Goal: Task Accomplishment & Management: Complete application form

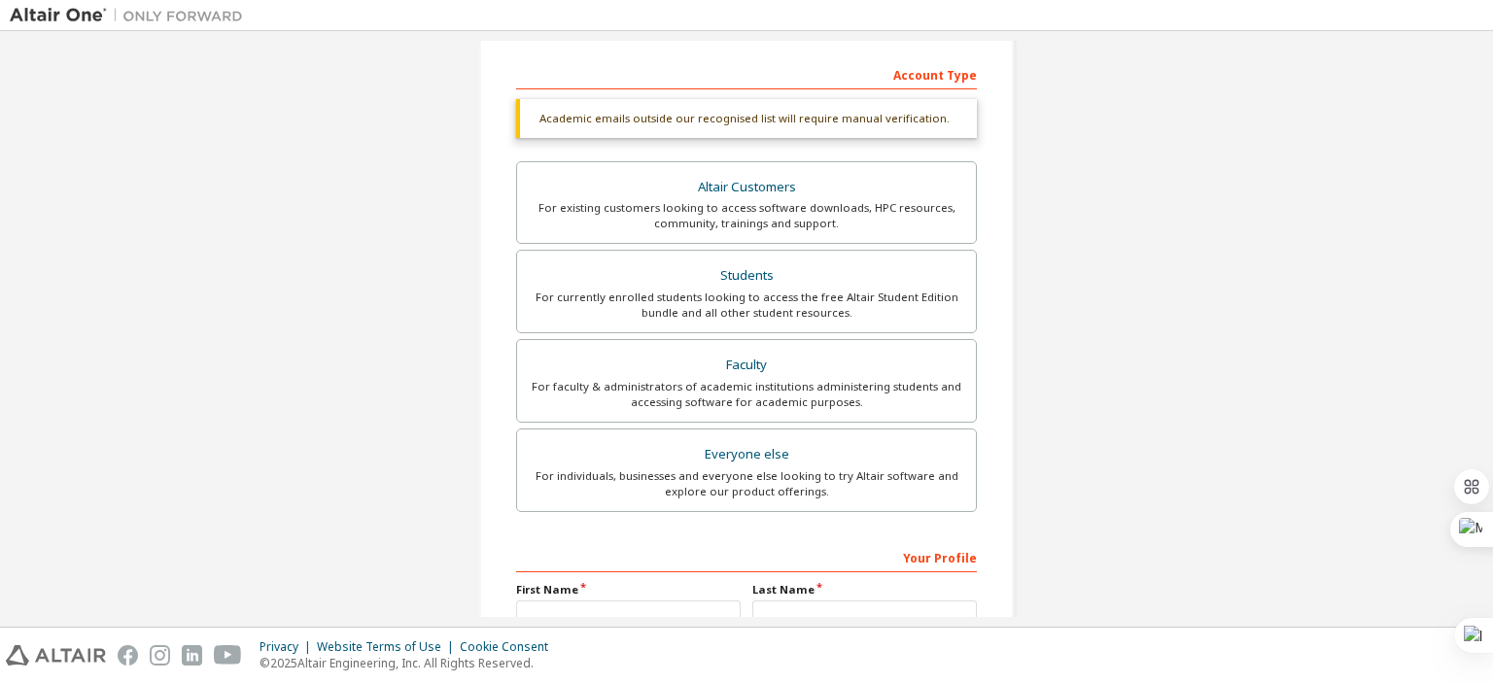
scroll to position [486, 0]
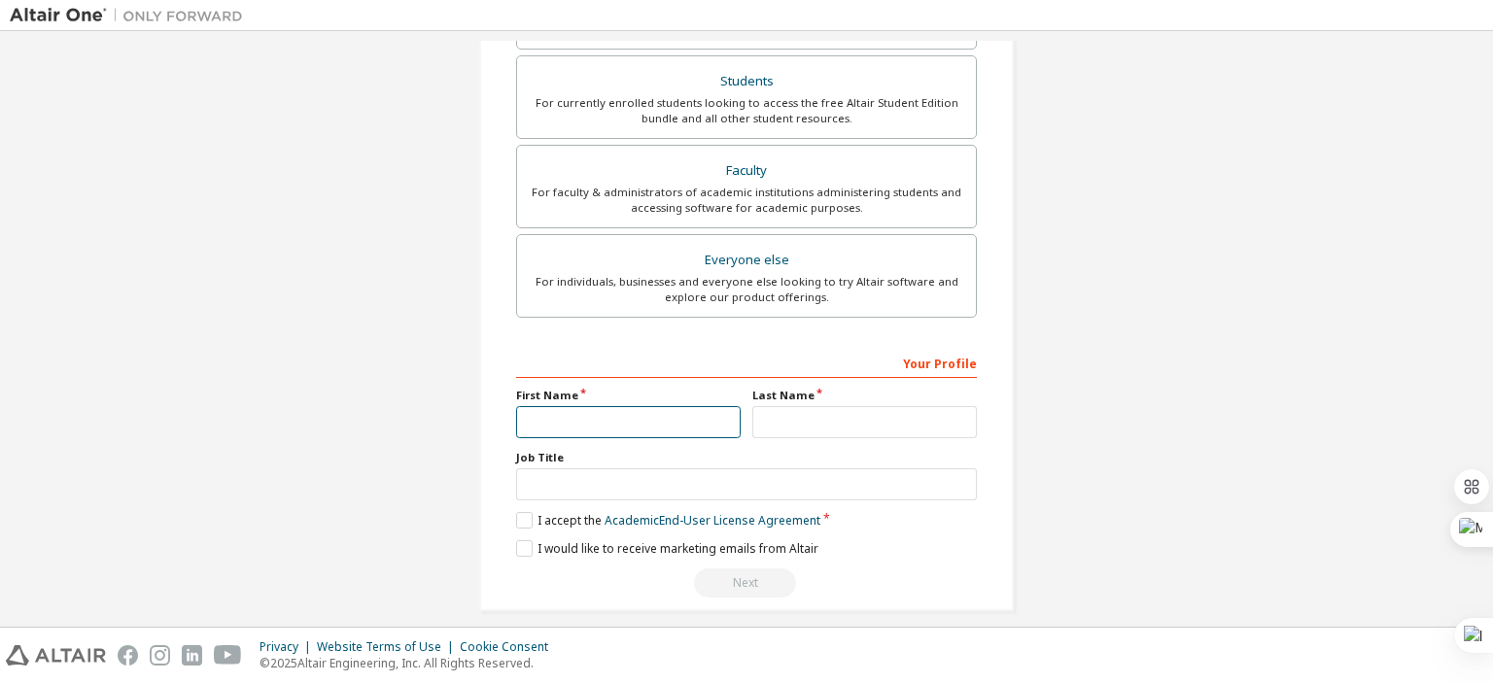
click at [583, 419] on input "text" at bounding box center [628, 422] width 225 height 32
type input "****"
click at [890, 427] on input "text" at bounding box center [864, 422] width 225 height 32
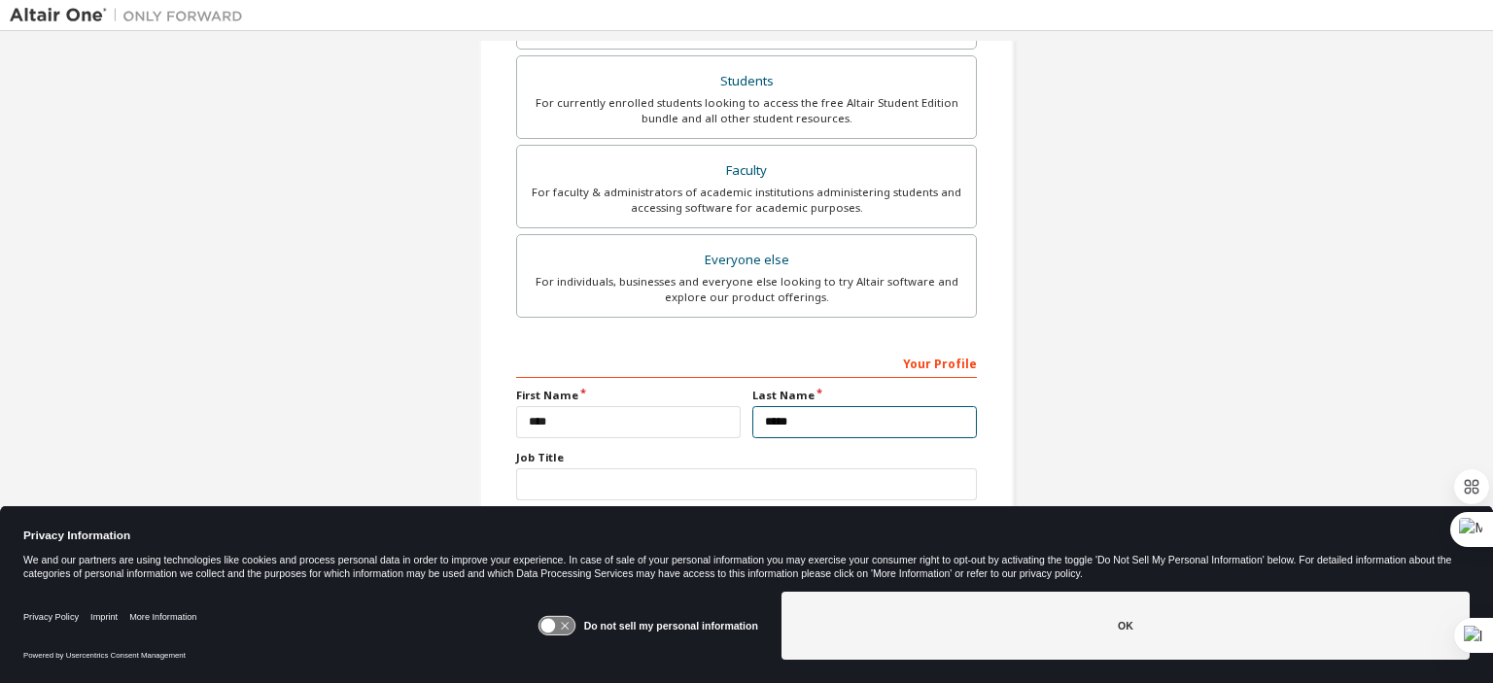
type input "*****"
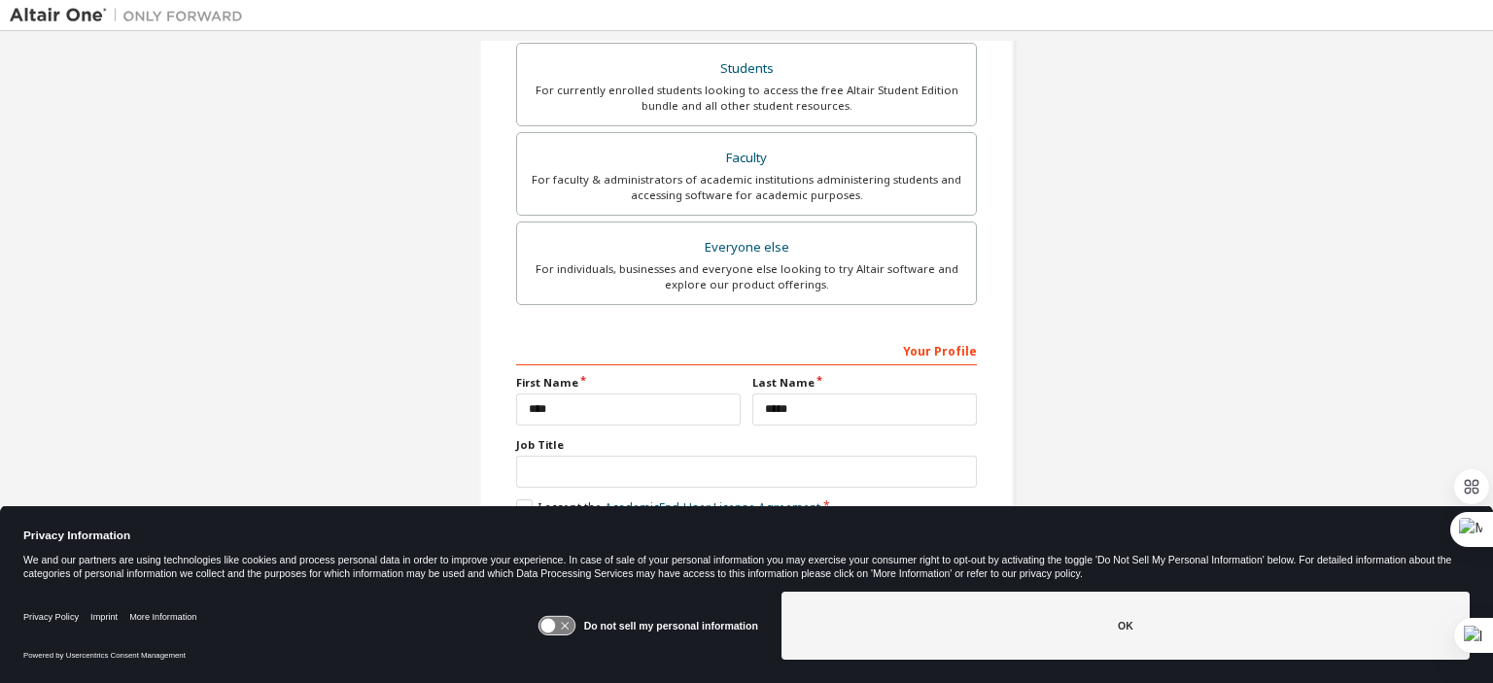
click at [1113, 638] on button "OK" at bounding box center [1126, 626] width 688 height 68
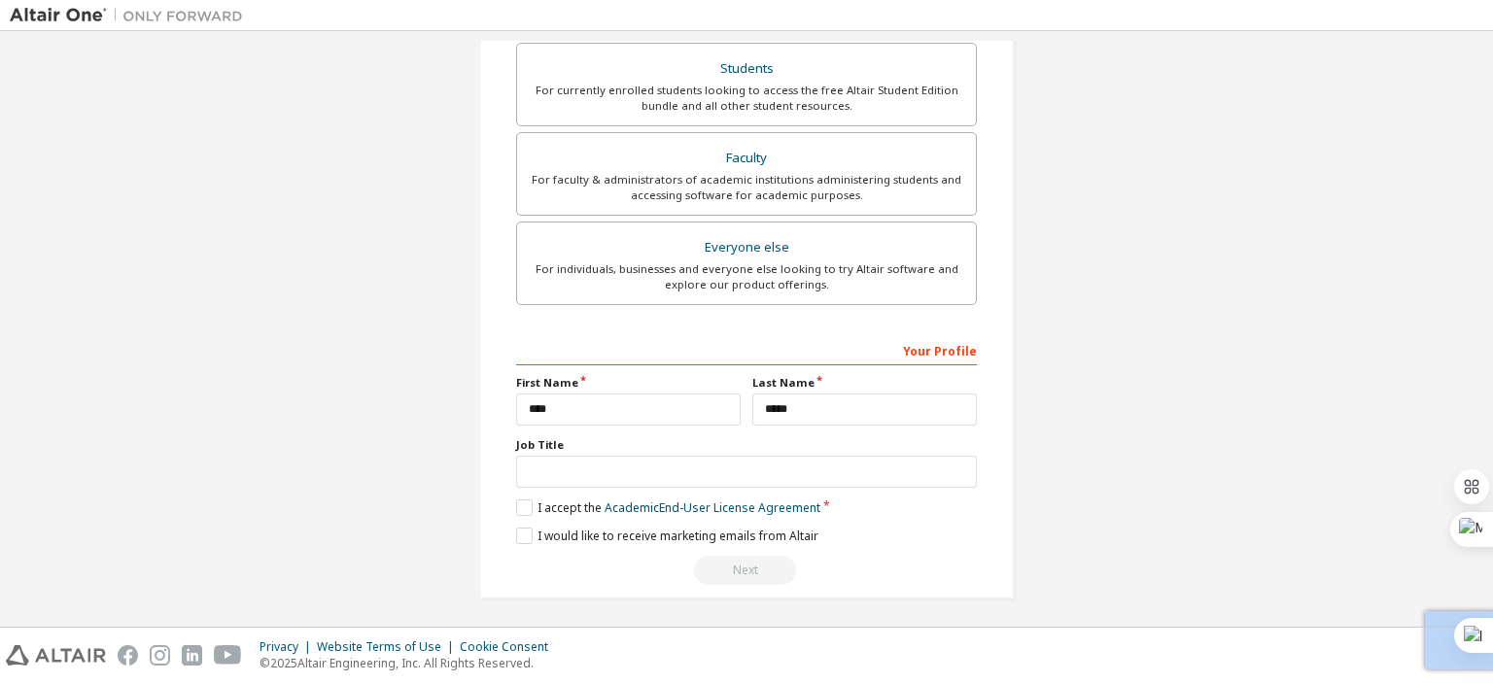
drag, startPoint x: 840, startPoint y: 504, endPoint x: 345, endPoint y: 541, distance: 496.3
click at [338, 544] on div "Create an Altair One Account For Free Trials, Licenses, Downloads, Learning & D…" at bounding box center [747, 82] width 1474 height 1080
click at [517, 531] on label "I would like to receive marketing emails from Altair" at bounding box center [667, 536] width 302 height 17
click at [541, 504] on label "I accept the Academic End-User License Agreement" at bounding box center [668, 508] width 304 height 17
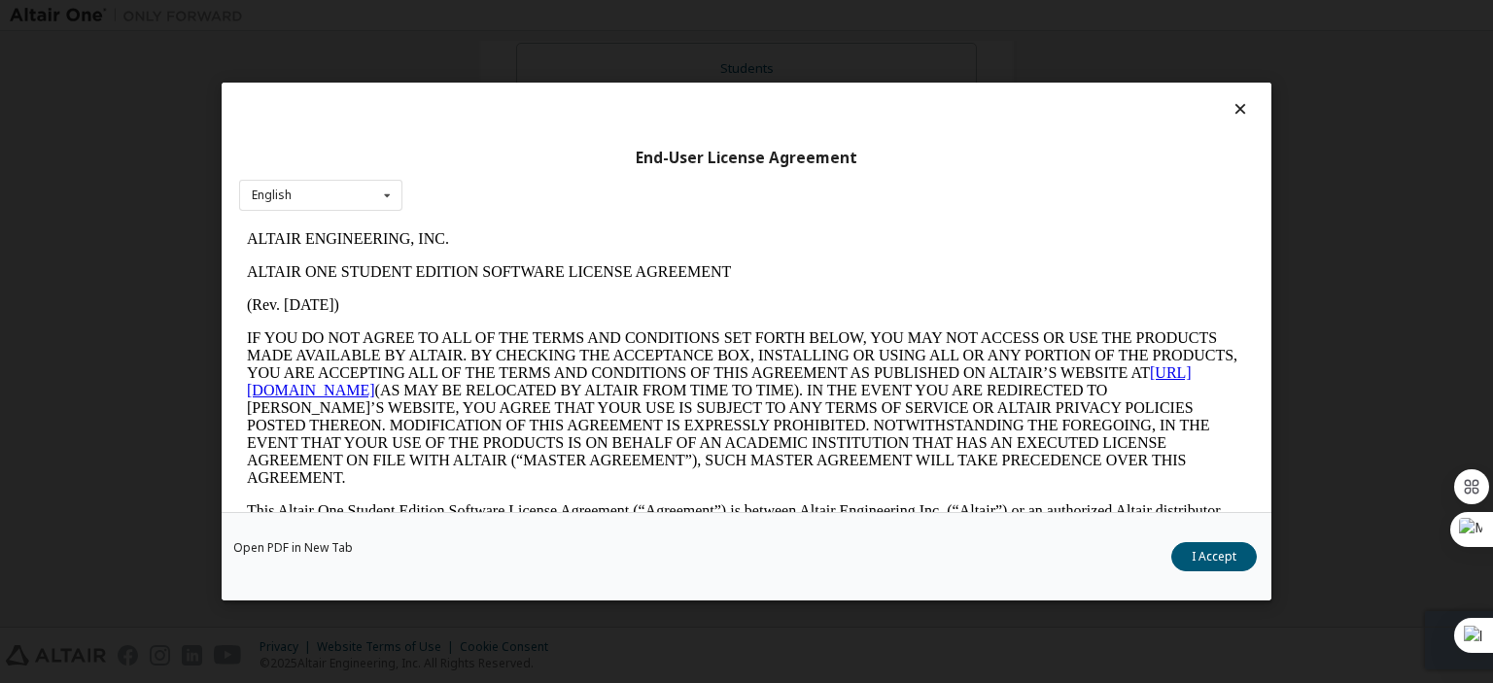
scroll to position [0, 0]
click at [944, 682] on div "Close" at bounding box center [746, 683] width 1493 height 0
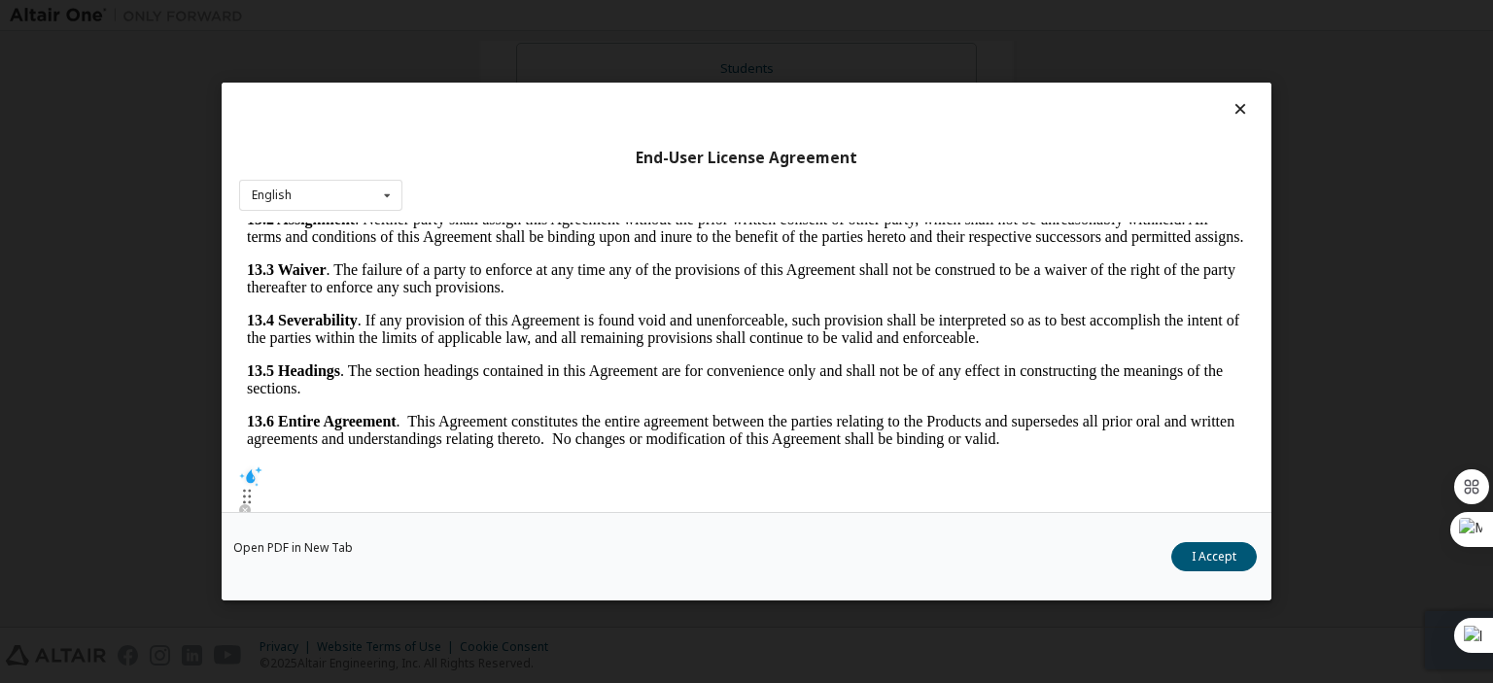
scroll to position [3259, 0]
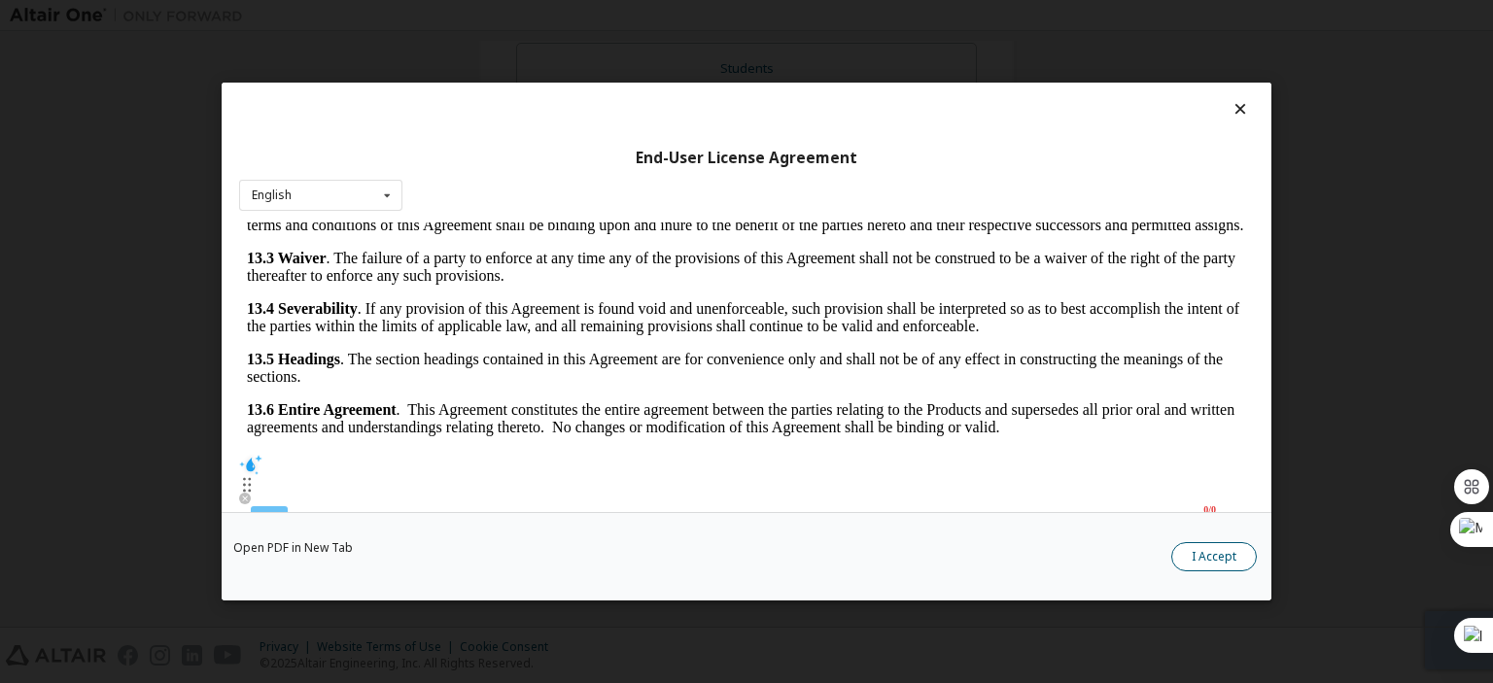
click at [1193, 548] on button "I Accept" at bounding box center [1214, 556] width 86 height 29
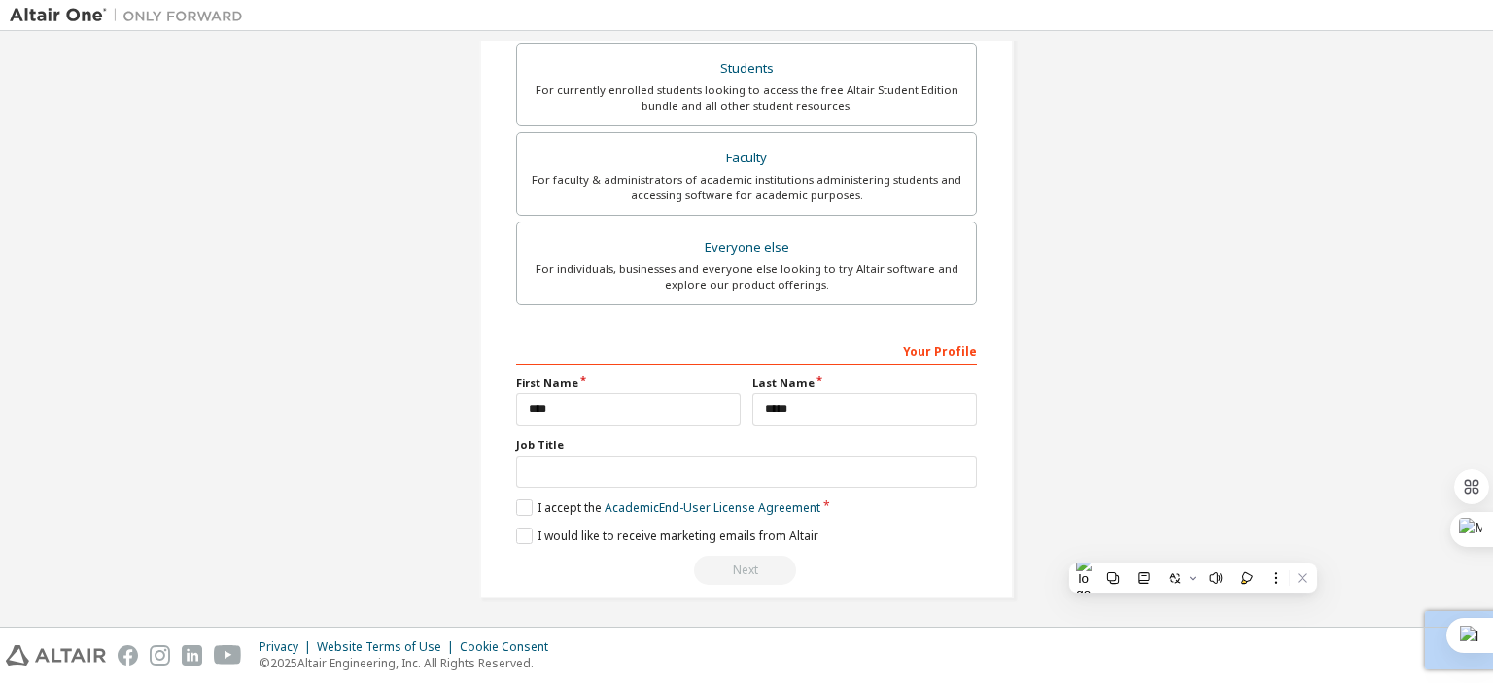
click at [637, 590] on div "Create an Altair One Account For Free Trials, Licenses, Downloads, Learning & D…" at bounding box center [746, 81] width 535 height 1033
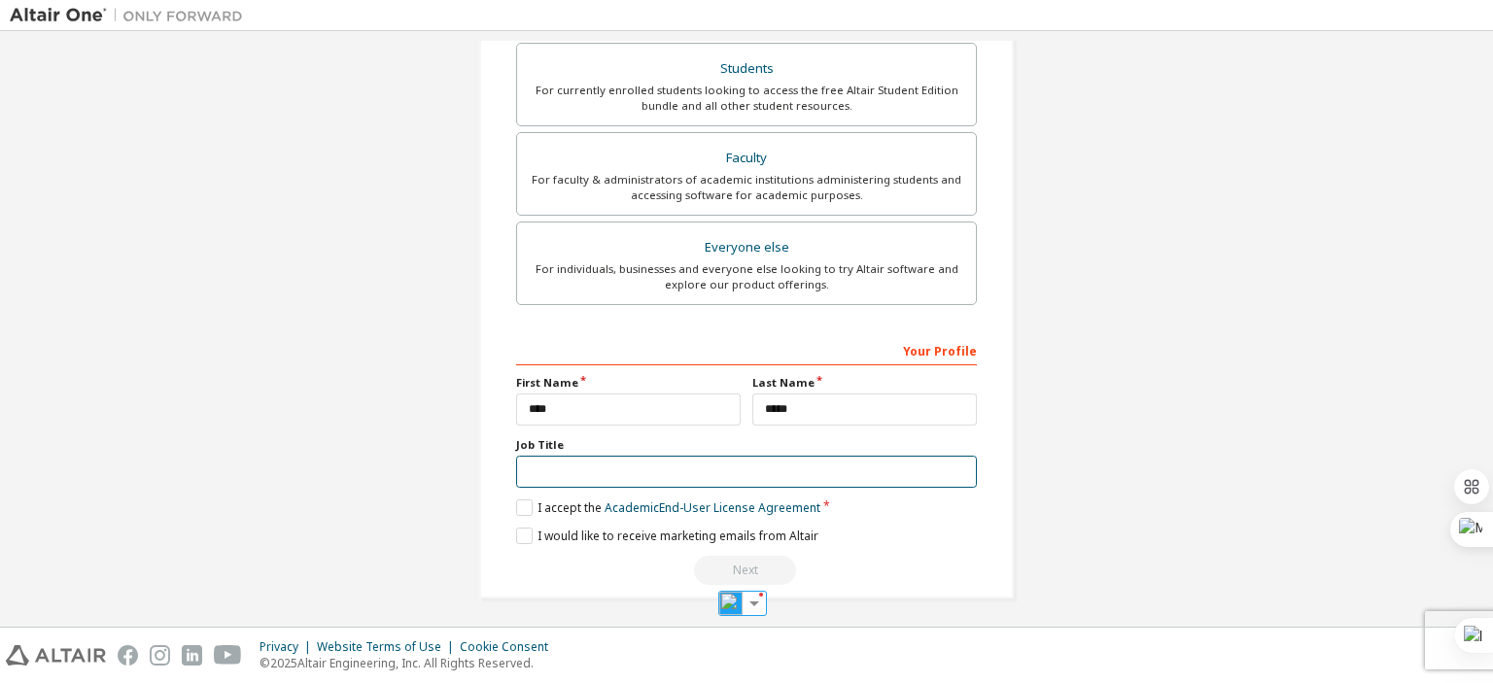
click at [697, 462] on input "text" at bounding box center [746, 472] width 461 height 32
type input "*"
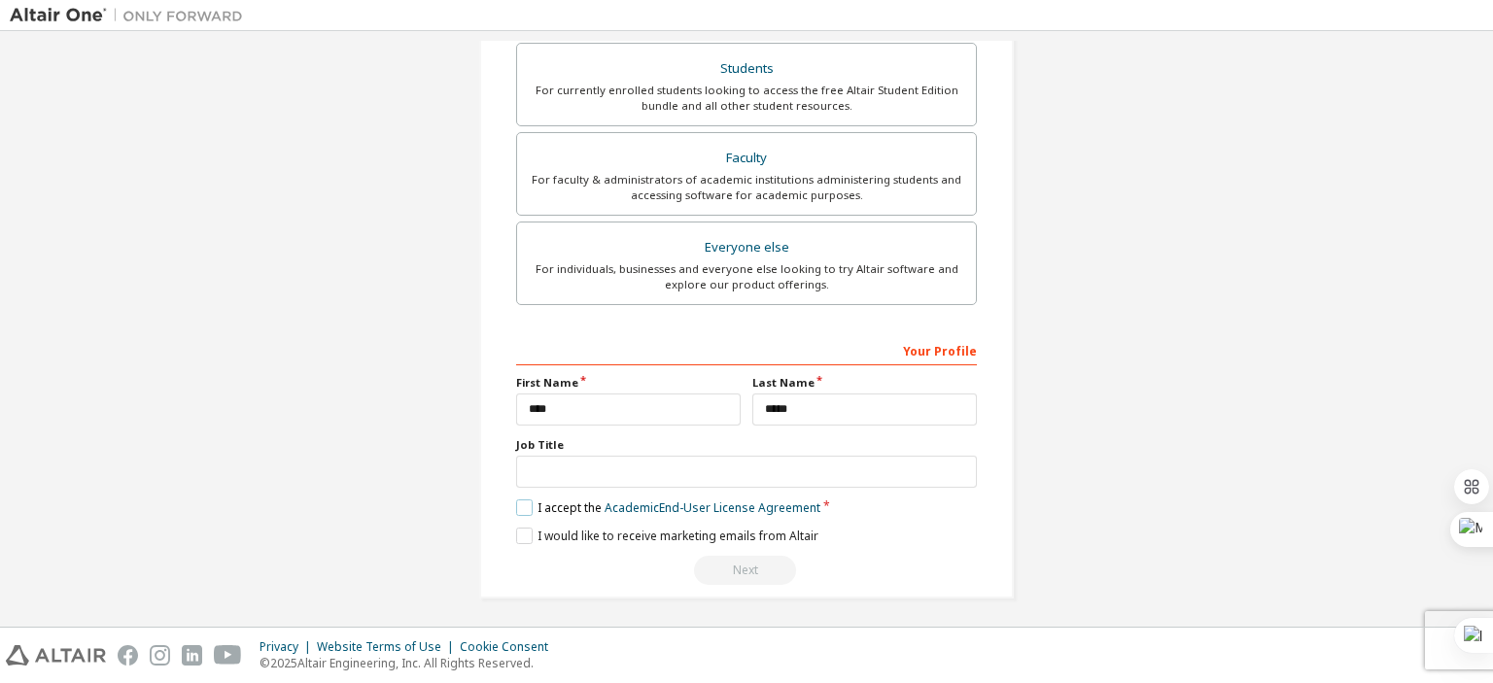
click at [518, 501] on label "I accept the Academic End-User License Agreement" at bounding box center [668, 508] width 304 height 17
click at [516, 533] on label "I would like to receive marketing emails from Altair" at bounding box center [667, 536] width 302 height 17
click at [524, 503] on label "I accept the Academic End-User License Agreement" at bounding box center [668, 508] width 304 height 17
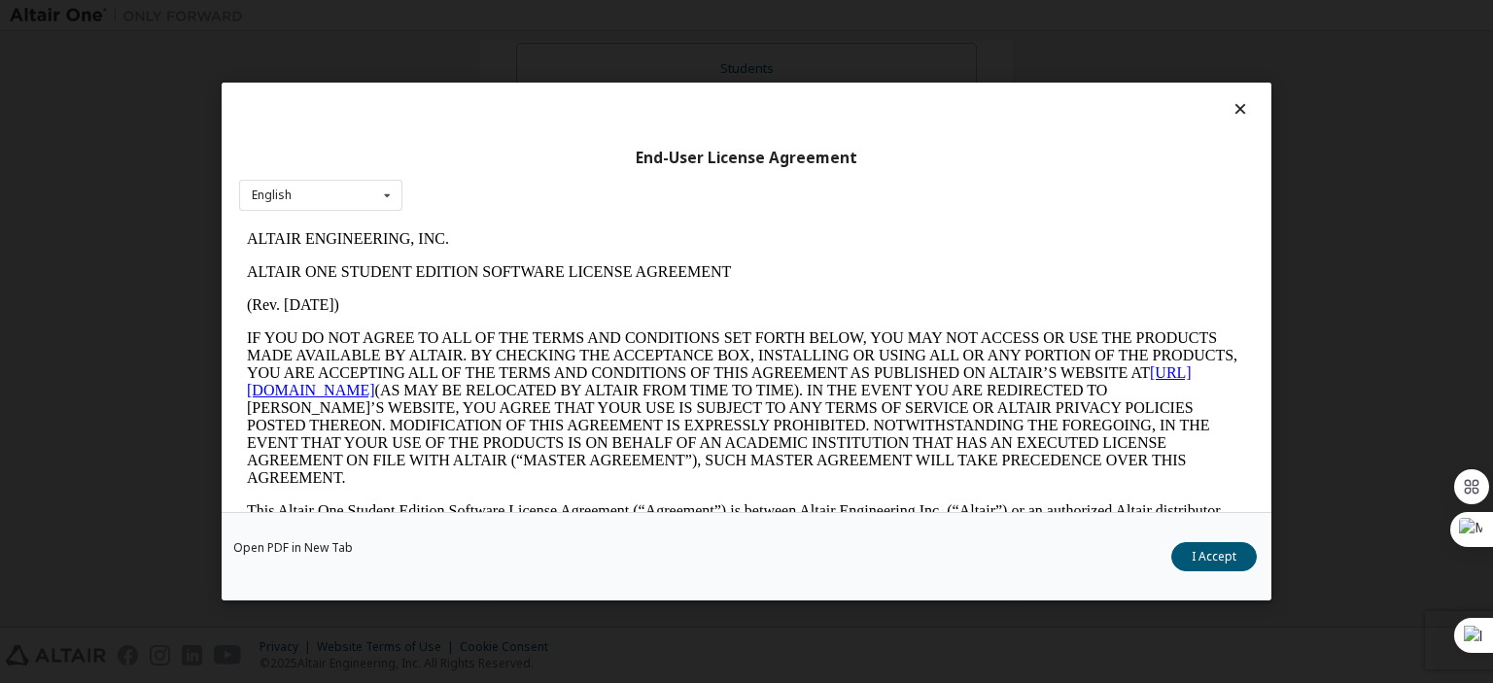
scroll to position [0, 0]
click at [391, 202] on icon at bounding box center [387, 195] width 24 height 30
click at [389, 202] on icon at bounding box center [387, 195] width 24 height 30
drag, startPoint x: 250, startPoint y: 231, endPoint x: 422, endPoint y: 296, distance: 183.6
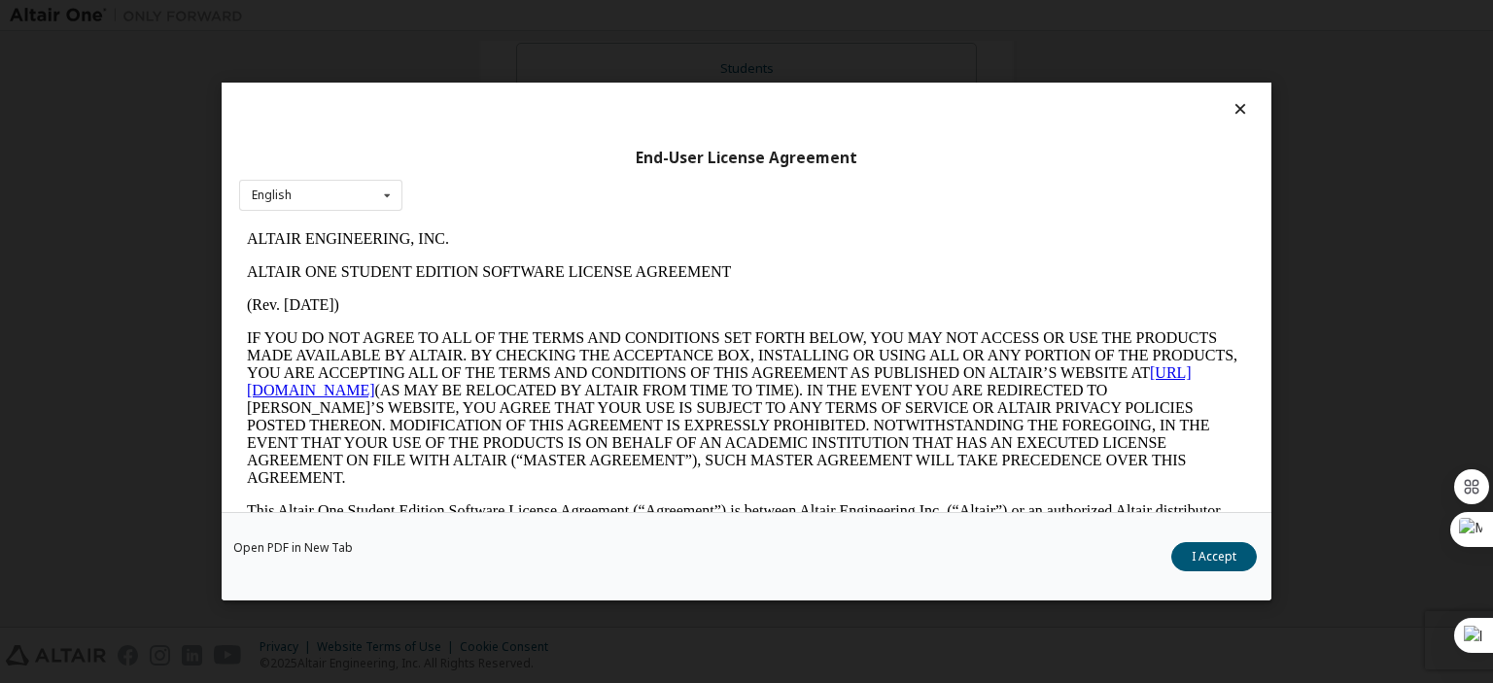
click at [420, 303] on p "(Rev. [DATE])" at bounding box center [746, 304] width 999 height 17
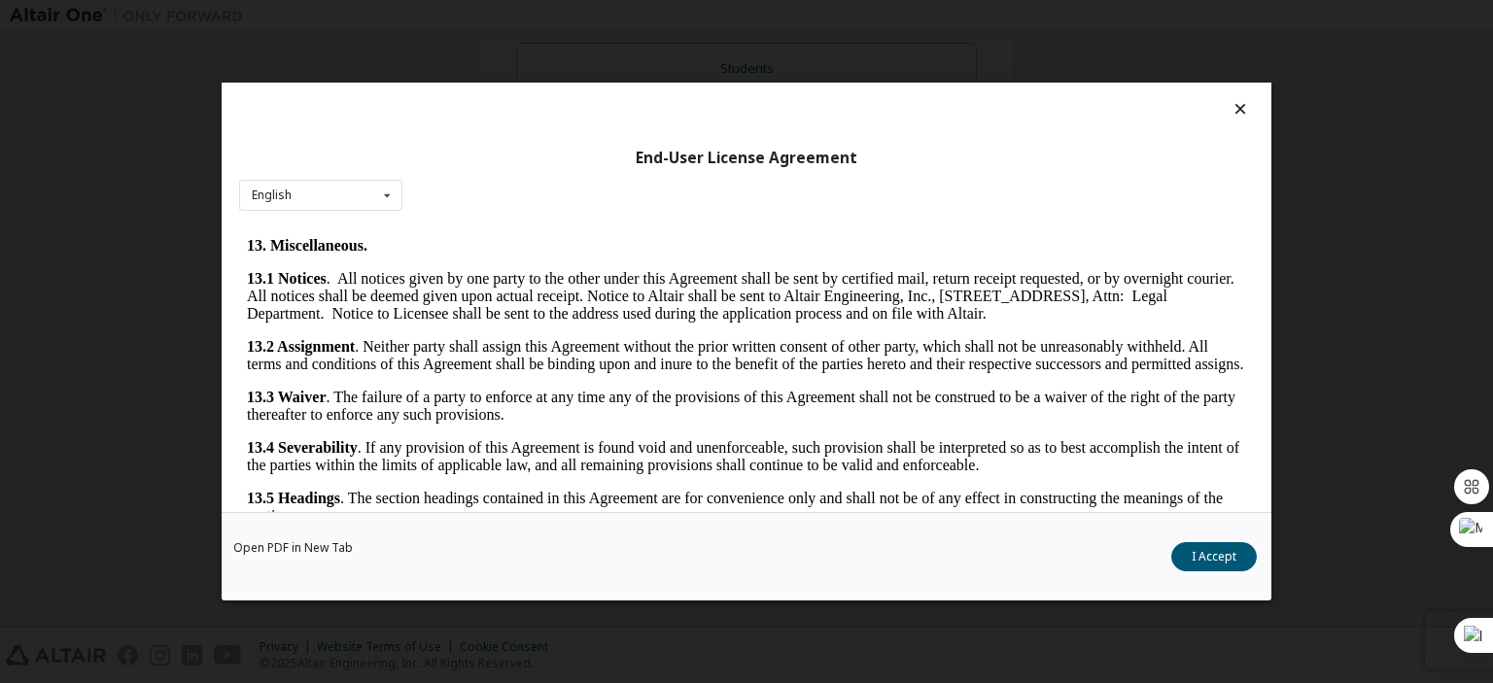
scroll to position [3259, 0]
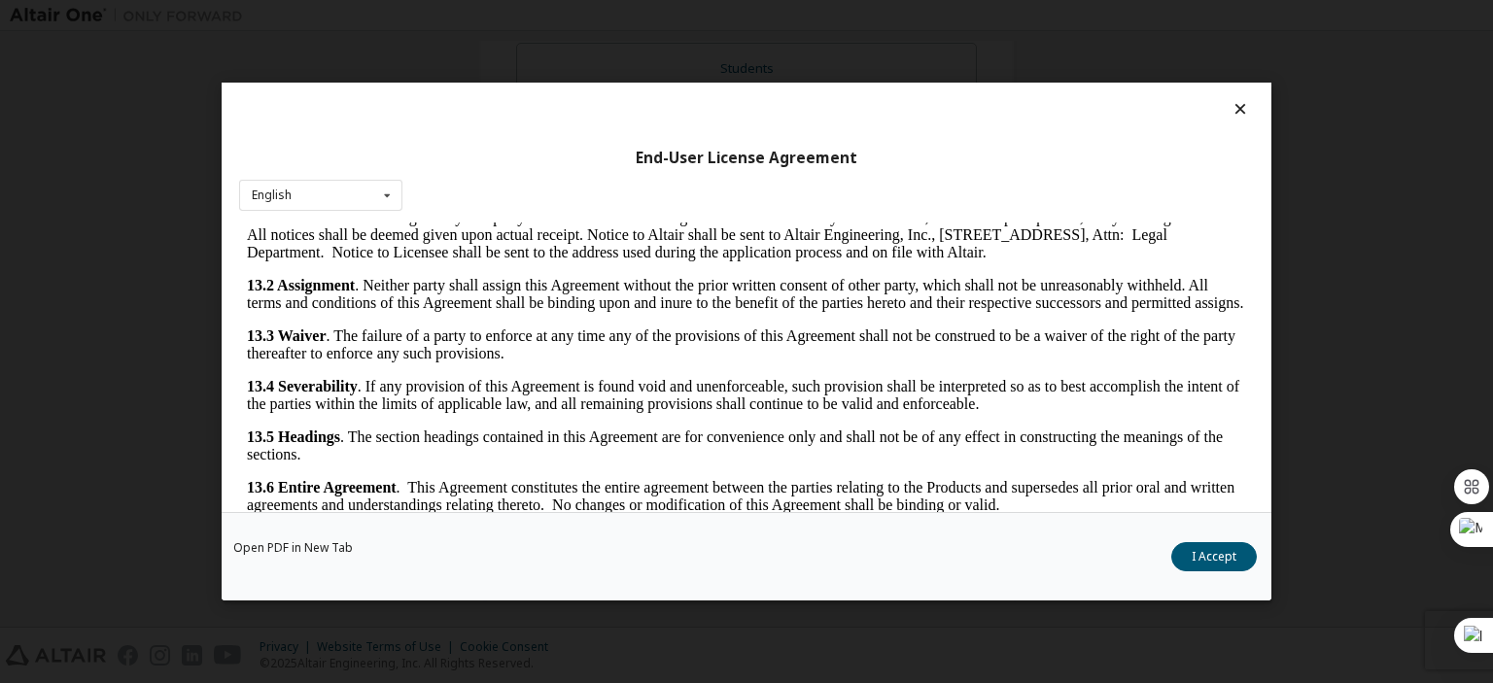
click at [1195, 557] on button "I Accept" at bounding box center [1214, 556] width 86 height 29
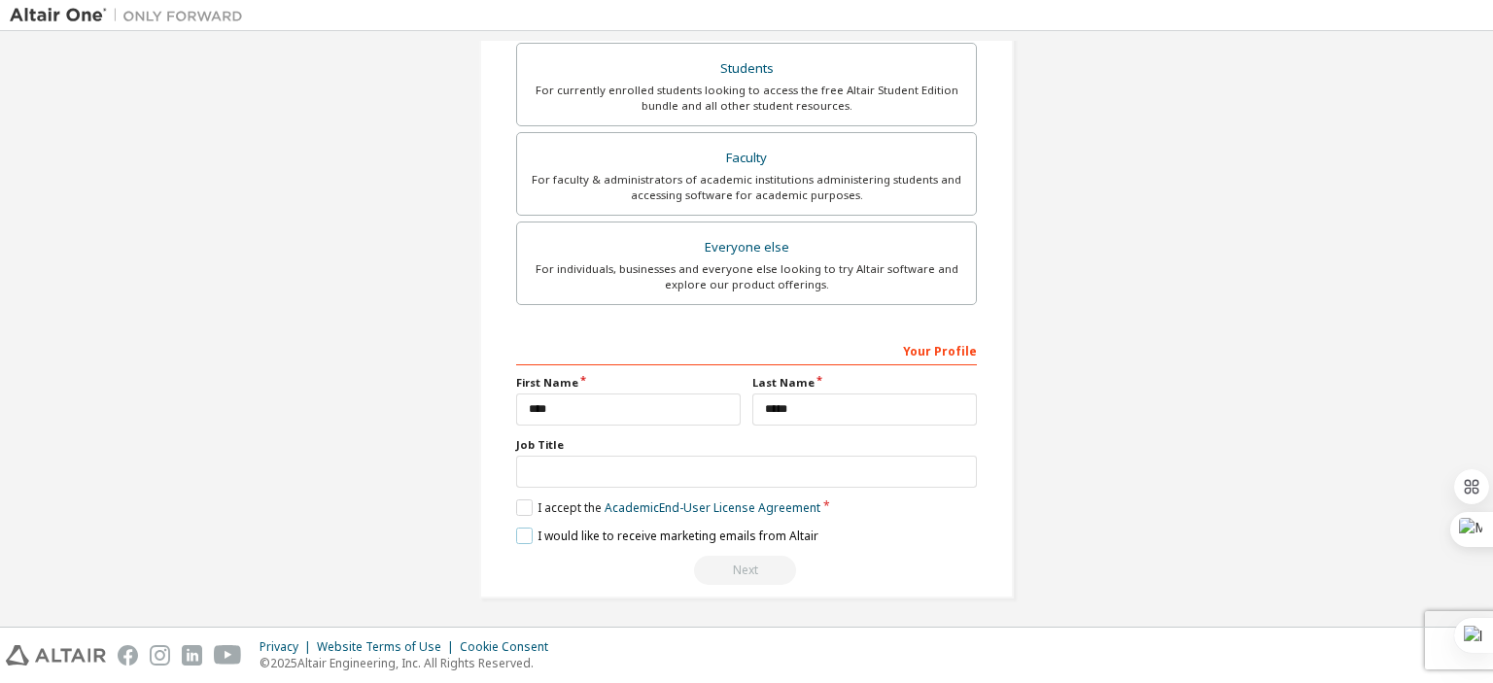
click at [524, 537] on label "I would like to receive marketing emails from Altair" at bounding box center [667, 536] width 302 height 17
click at [766, 573] on div "Next" at bounding box center [746, 570] width 461 height 29
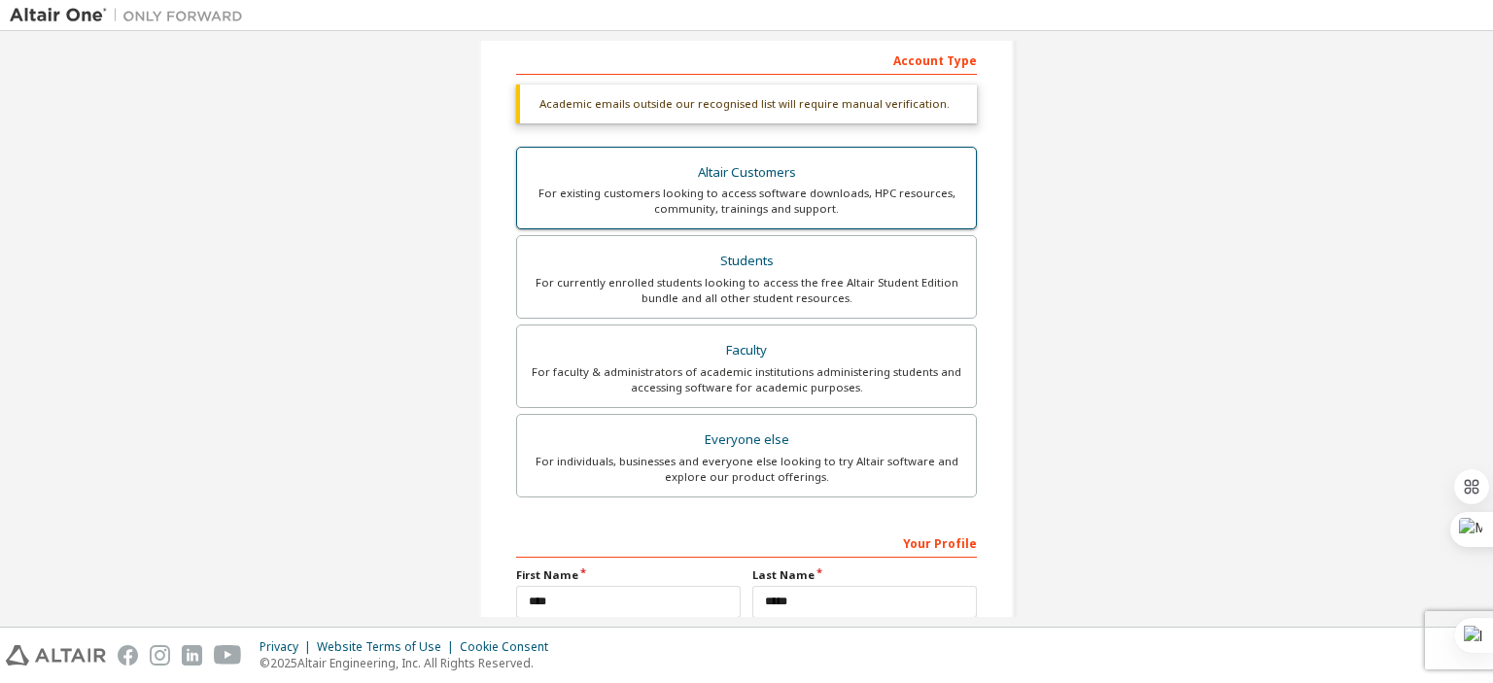
scroll to position [401, 0]
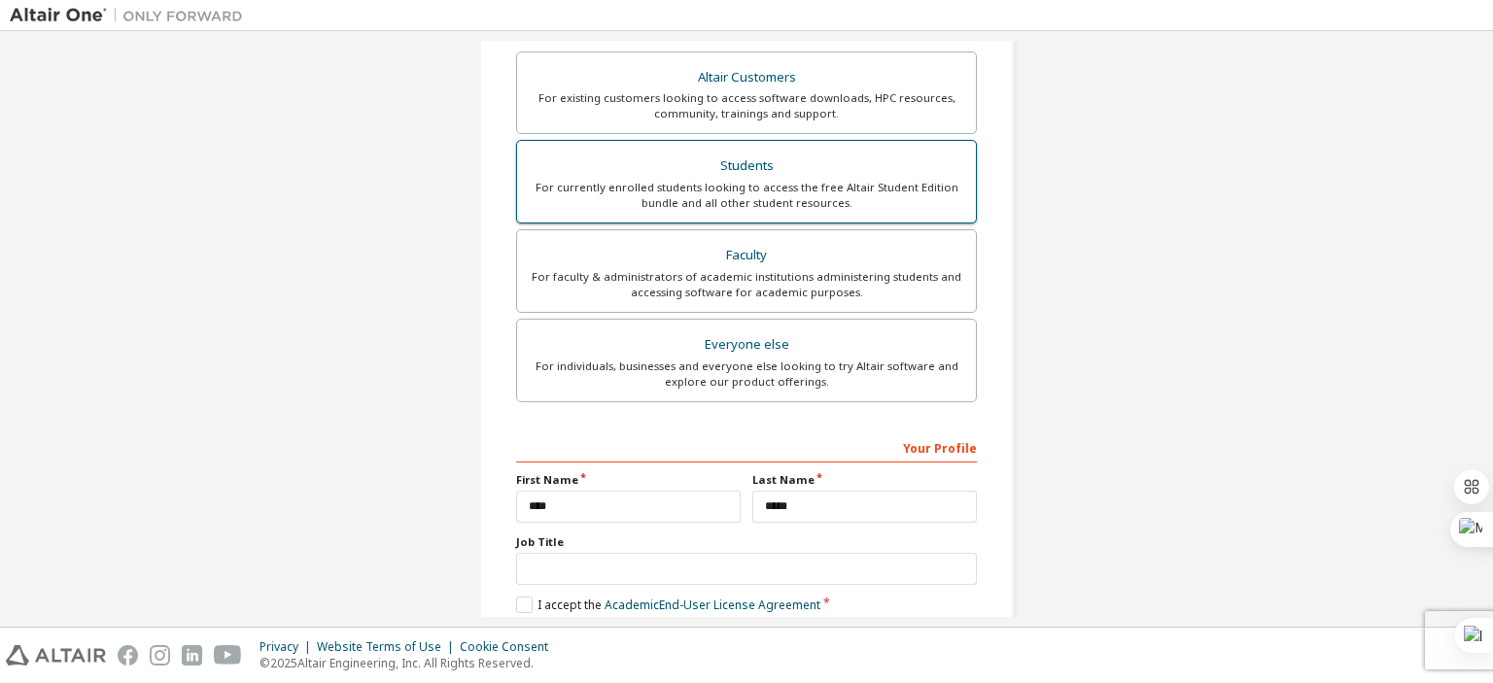
click at [739, 174] on div "Students" at bounding box center [747, 166] width 436 height 27
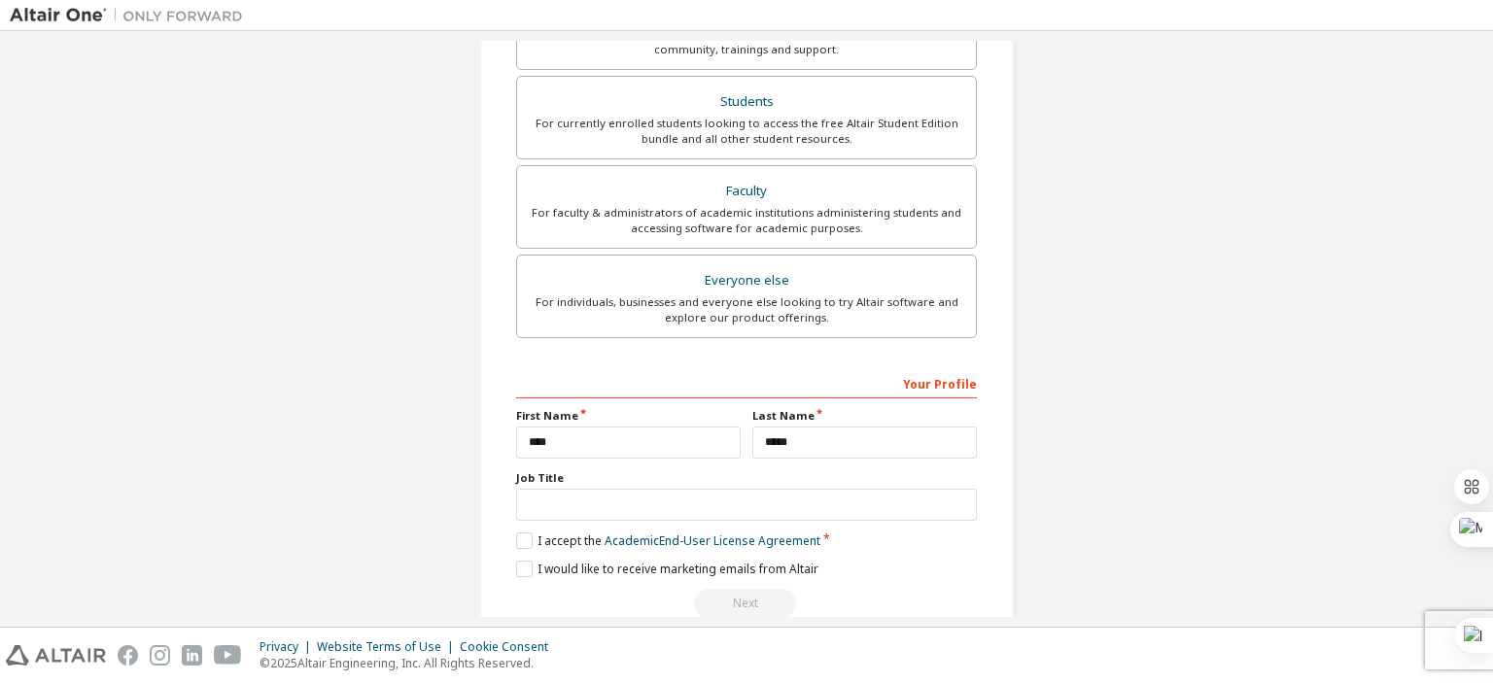
scroll to position [499, 0]
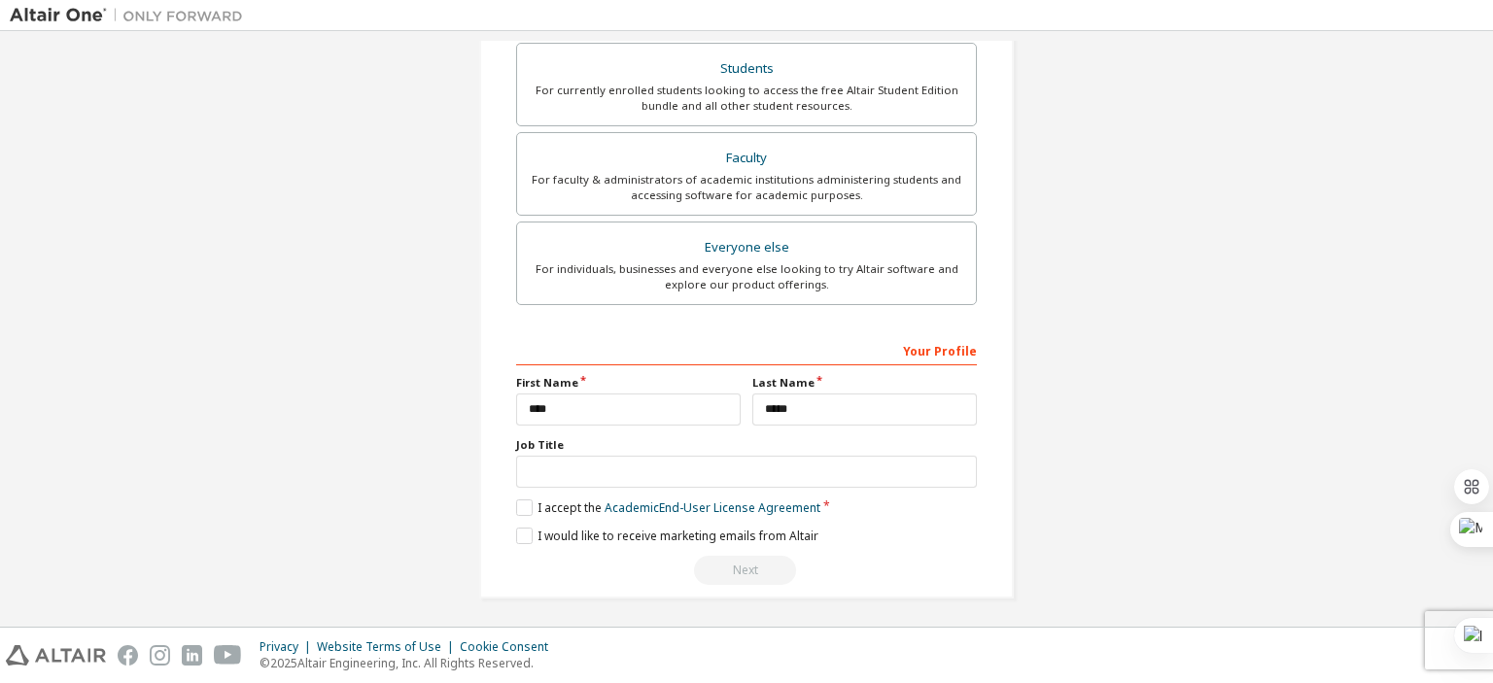
click at [743, 567] on div "Next" at bounding box center [746, 570] width 461 height 29
click at [744, 566] on div "Next" at bounding box center [746, 570] width 461 height 29
click at [520, 528] on label "I would like to receive marketing emails from Altair" at bounding box center [667, 536] width 302 height 17
click at [519, 512] on div "**********" at bounding box center [746, 460] width 461 height 252
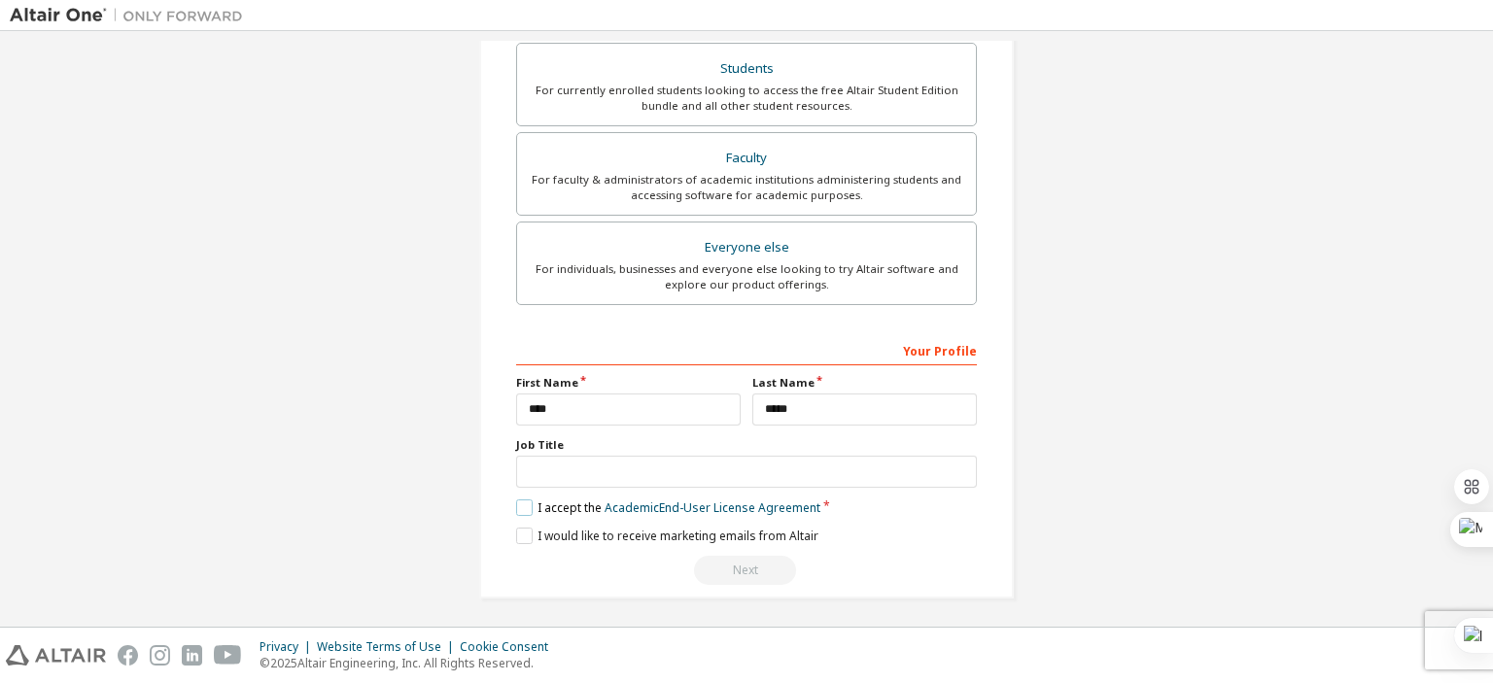
click at [517, 508] on label "I accept the Academic End-User License Agreement" at bounding box center [668, 508] width 304 height 17
click at [519, 528] on label "I would like to receive marketing emails from Altair" at bounding box center [667, 536] width 302 height 17
click at [718, 473] on input "text" at bounding box center [746, 472] width 461 height 32
click at [1171, 267] on div "Create an Altair One Account For Free Trials, Licenses, Downloads, Learning & D…" at bounding box center [747, 82] width 1474 height 1080
click at [765, 567] on div "Next" at bounding box center [746, 570] width 461 height 29
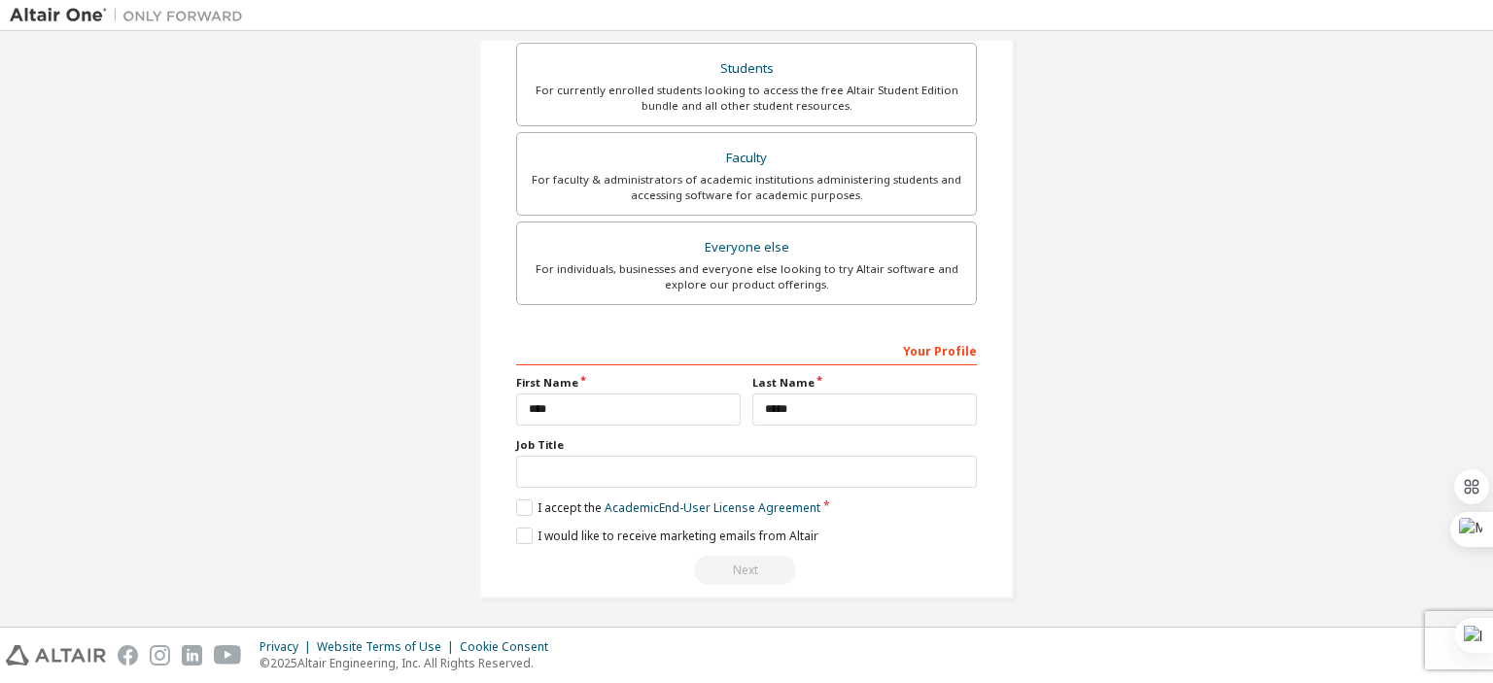
drag, startPoint x: 765, startPoint y: 567, endPoint x: 772, endPoint y: 554, distance: 14.4
click at [768, 561] on div "Next" at bounding box center [746, 570] width 461 height 29
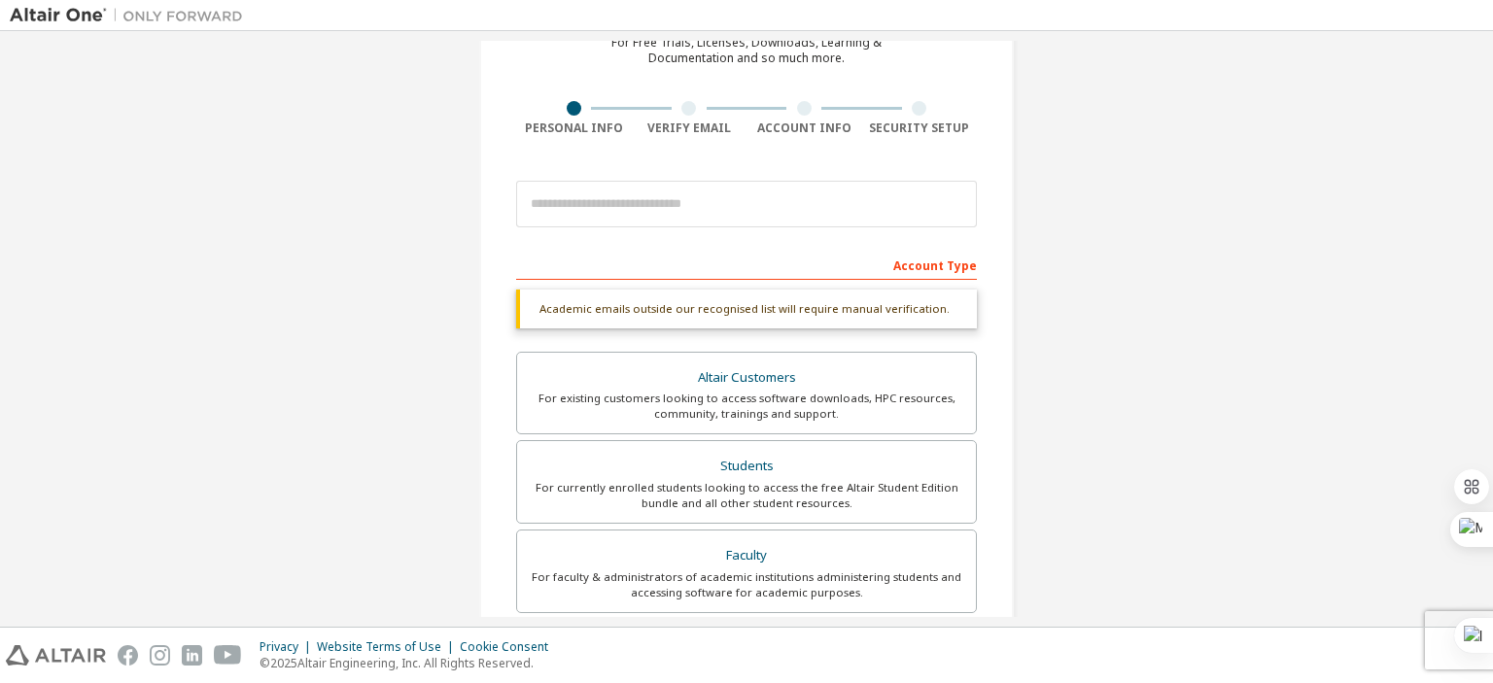
scroll to position [0, 0]
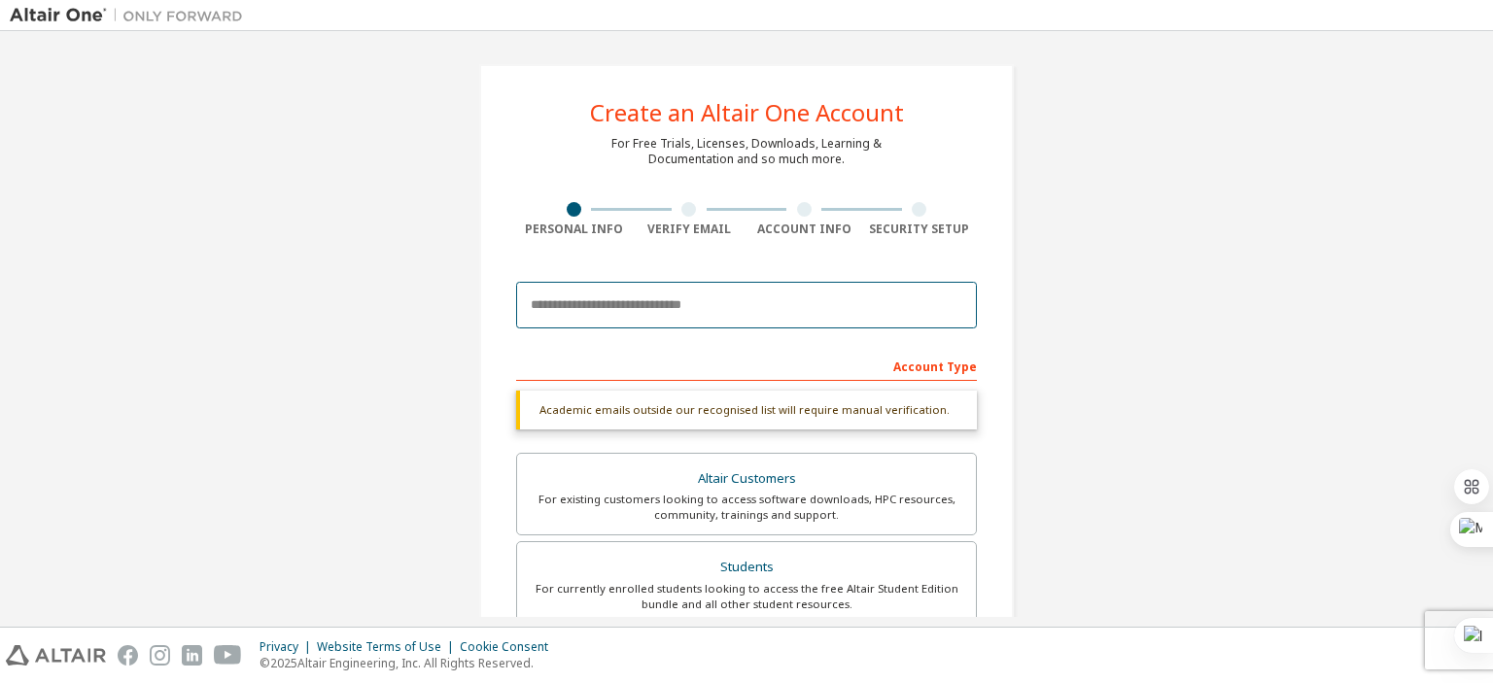
click at [642, 311] on input "email" at bounding box center [746, 305] width 461 height 47
type input "**********"
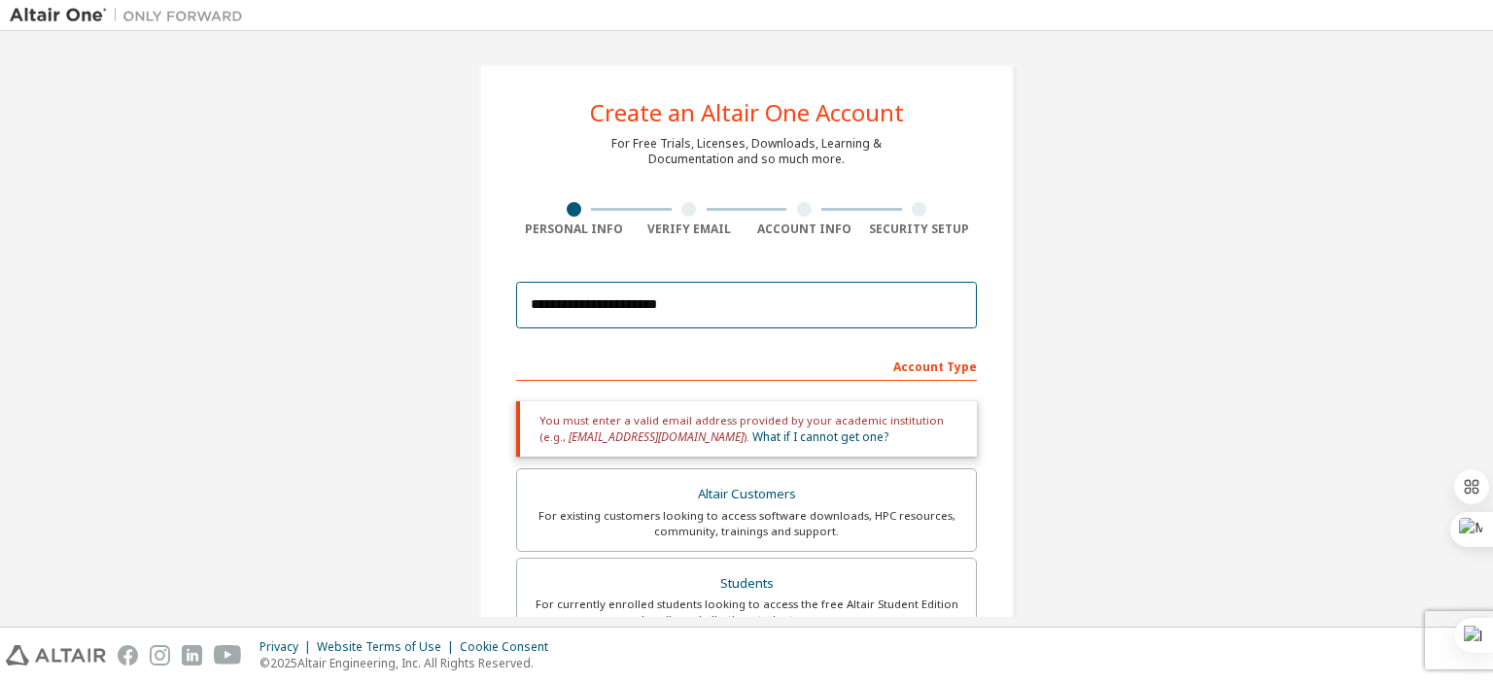
drag, startPoint x: 688, startPoint y: 306, endPoint x: 521, endPoint y: 310, distance: 167.2
click at [521, 310] on input "**********" at bounding box center [746, 305] width 461 height 47
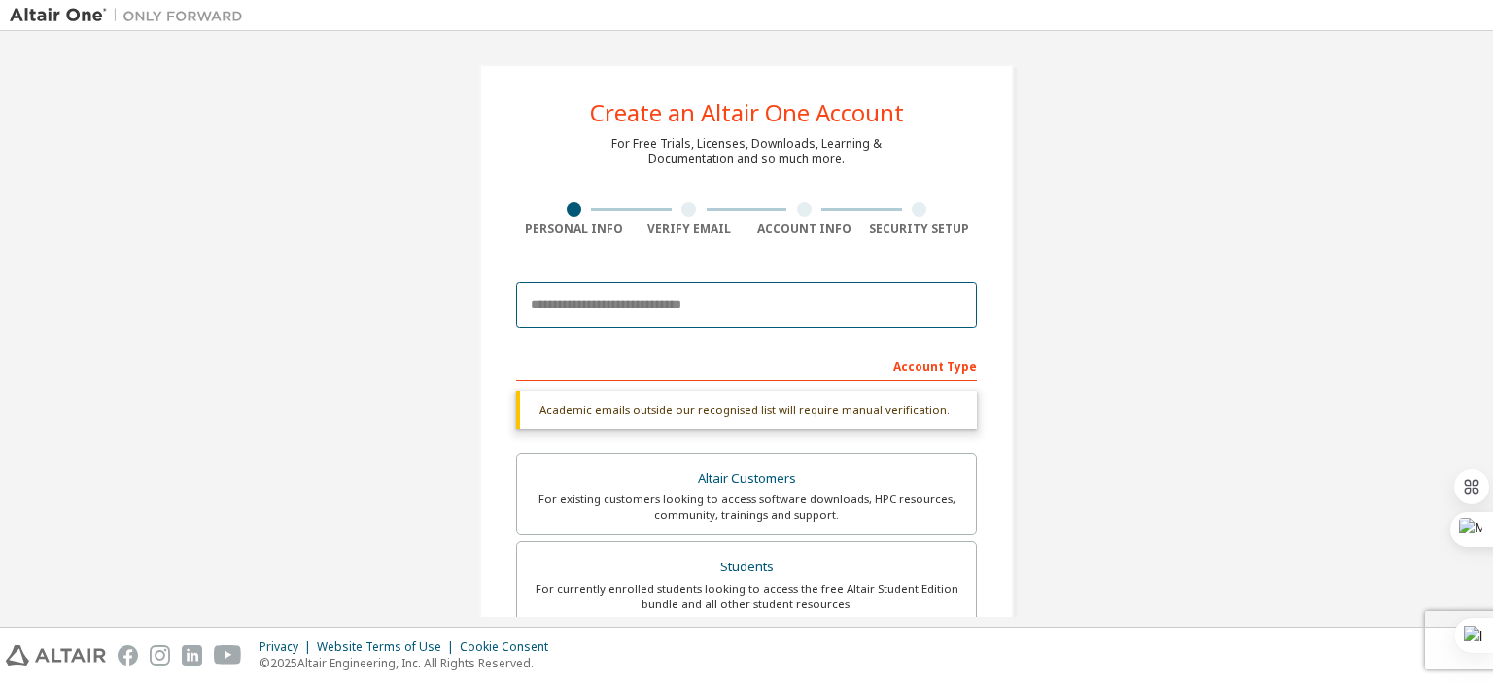
click at [564, 308] on input "email" at bounding box center [746, 305] width 461 height 47
type input "*"
click at [603, 316] on input "email" at bounding box center [746, 305] width 461 height 47
click at [610, 318] on input "email" at bounding box center [746, 305] width 461 height 47
click at [713, 306] on input "email" at bounding box center [746, 305] width 461 height 47
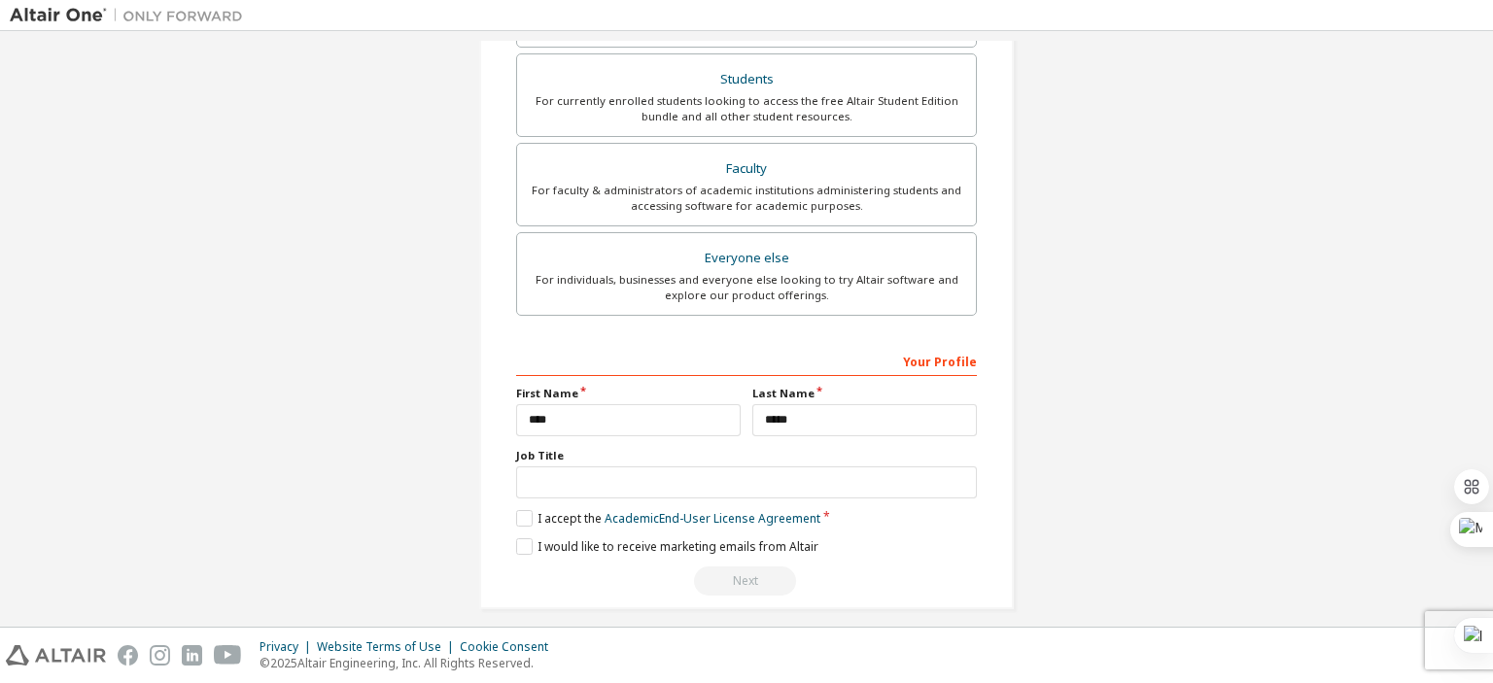
scroll to position [499, 0]
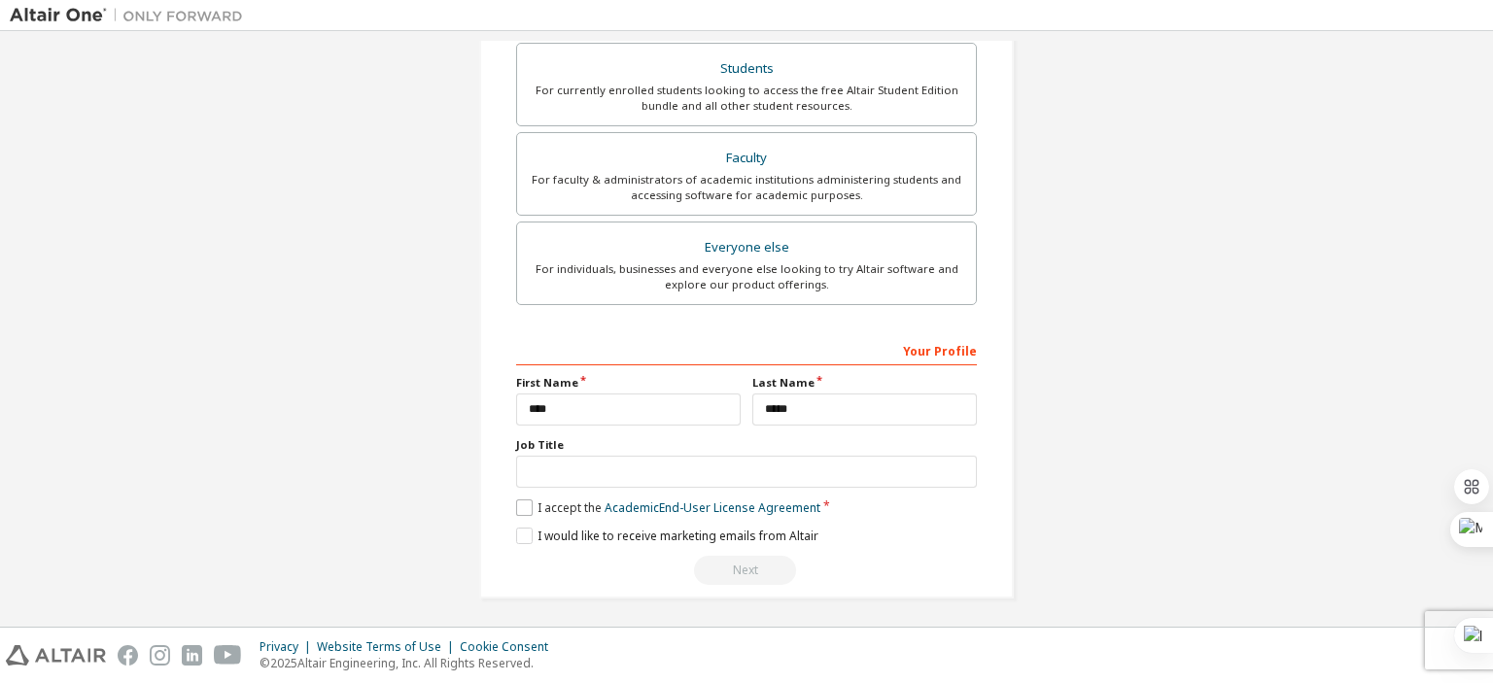
type input "**********"
click at [524, 500] on label "I accept the Academic End-User License Agreement" at bounding box center [668, 508] width 304 height 17
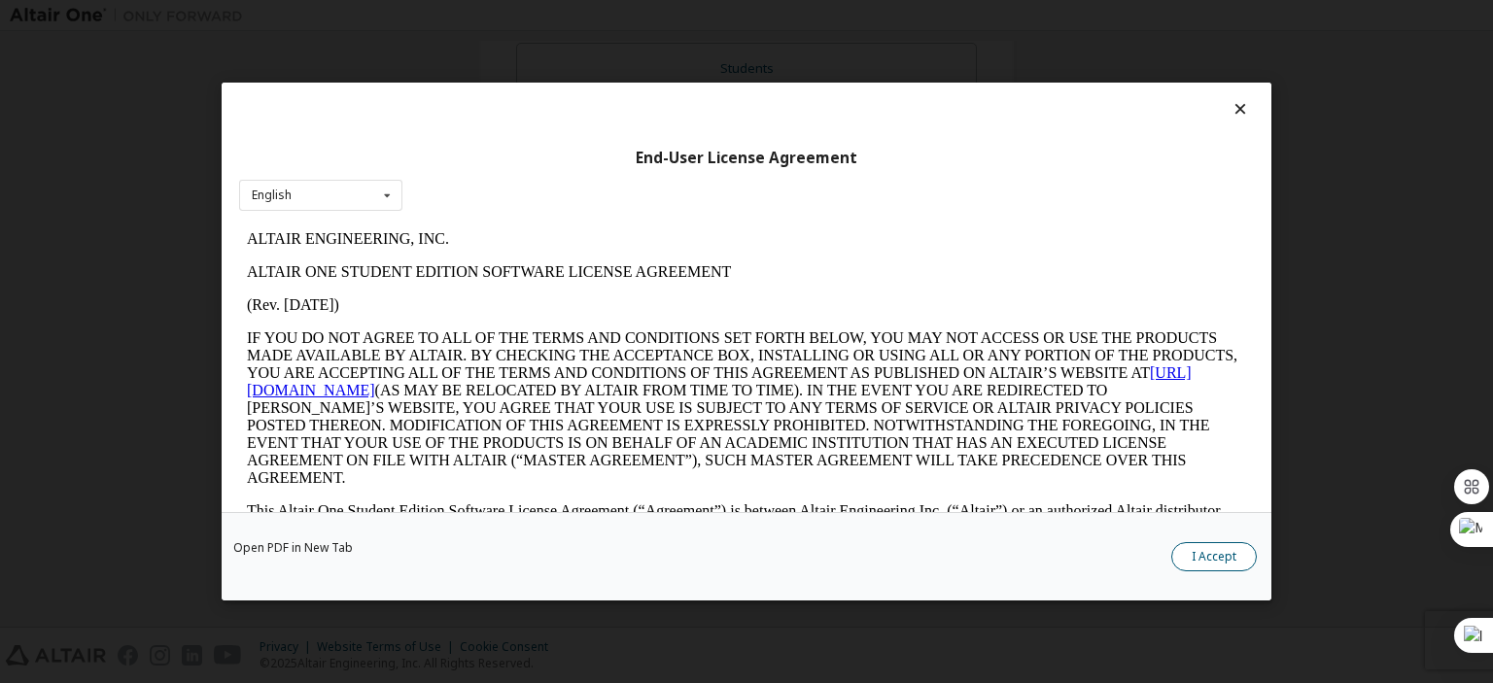
scroll to position [0, 0]
click at [1237, 560] on button "I Accept" at bounding box center [1214, 556] width 86 height 29
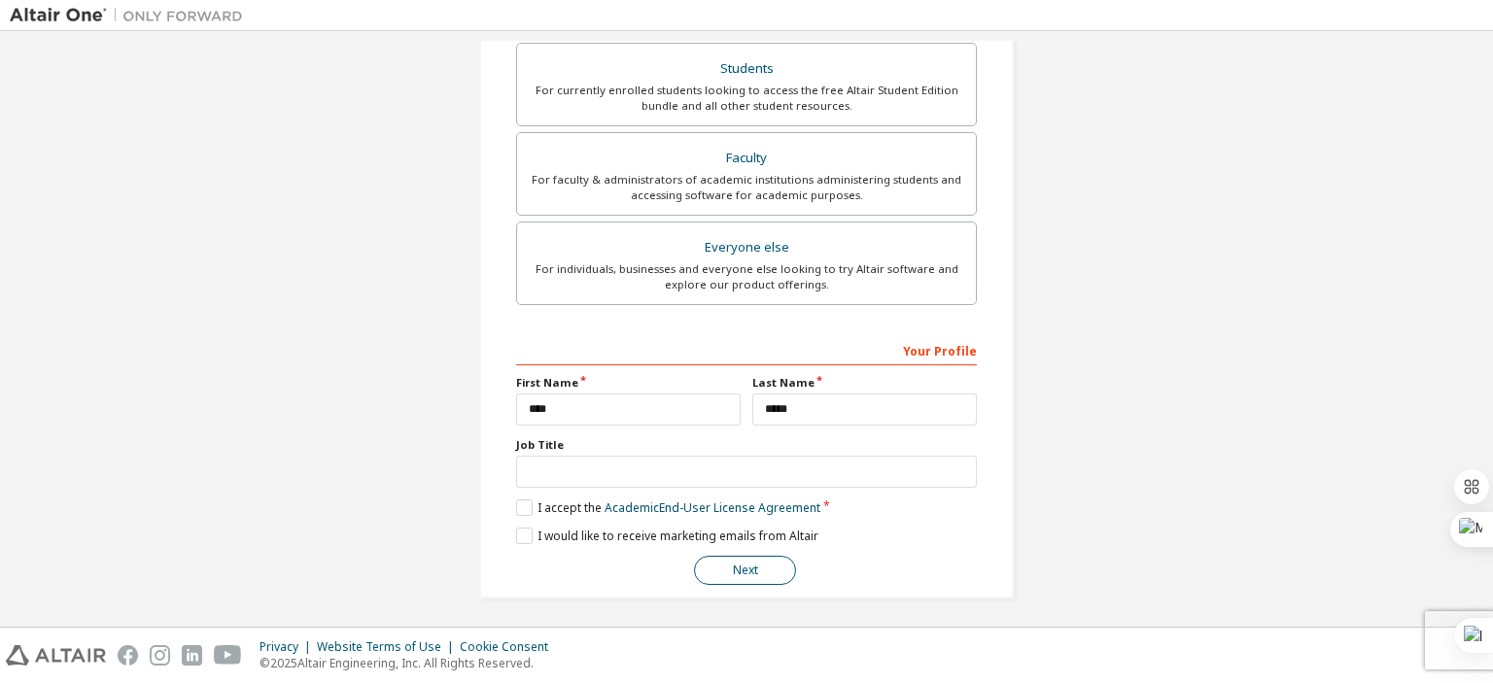
click at [759, 558] on button "Next" at bounding box center [745, 570] width 102 height 29
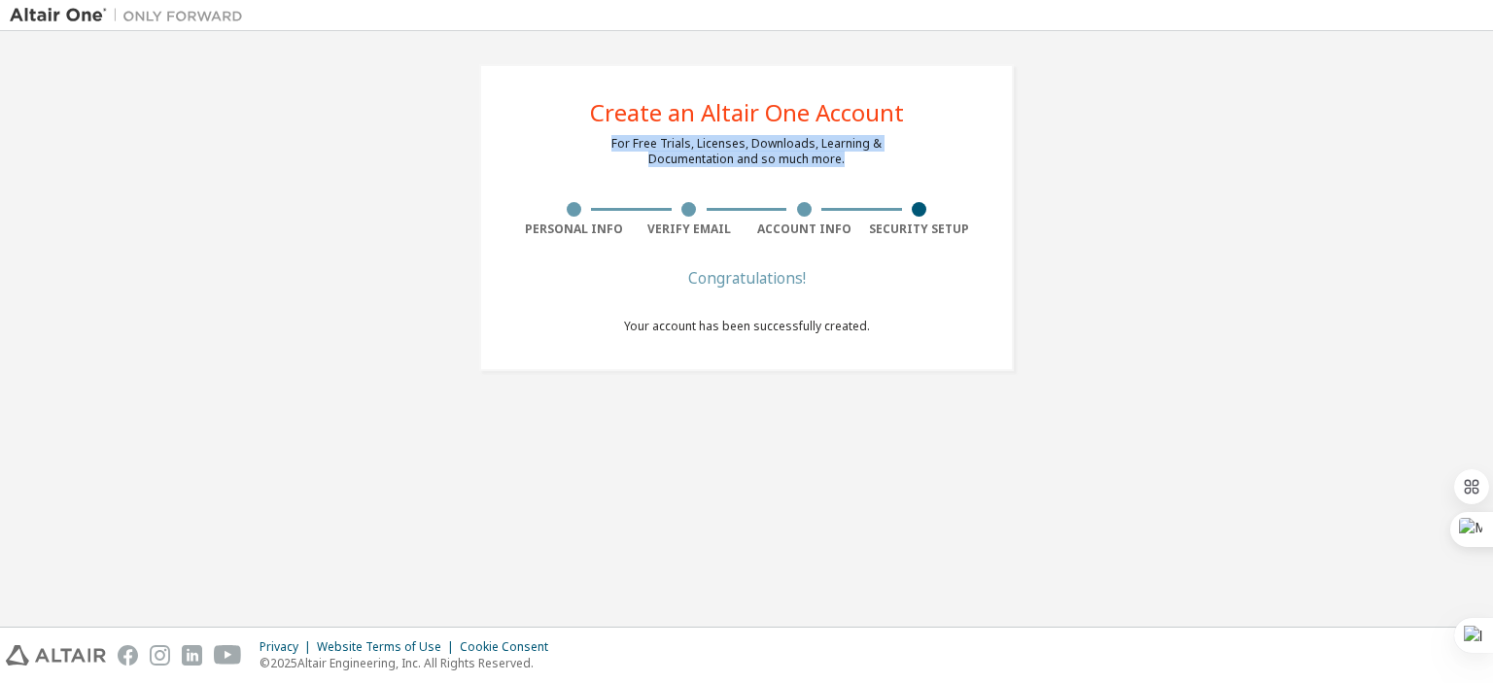
drag, startPoint x: 614, startPoint y: 144, endPoint x: 847, endPoint y: 170, distance: 233.8
click at [847, 170] on div "Create an Altair One Account For Free Trials, Licenses, Downloads, Learning & D…" at bounding box center [746, 217] width 535 height 307
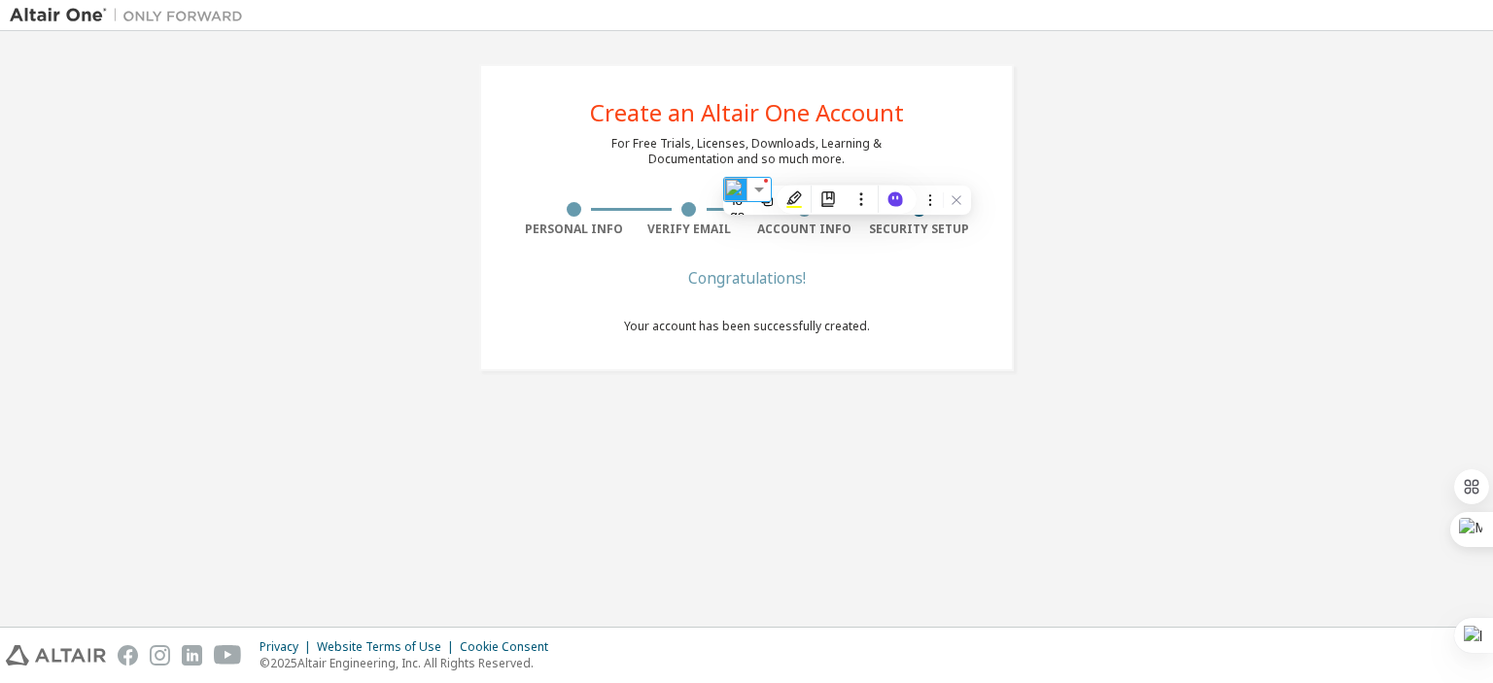
click at [991, 501] on div "Create an Altair One Account For Free Trials, Licenses, Downloads, Learning & D…" at bounding box center [747, 329] width 1474 height 576
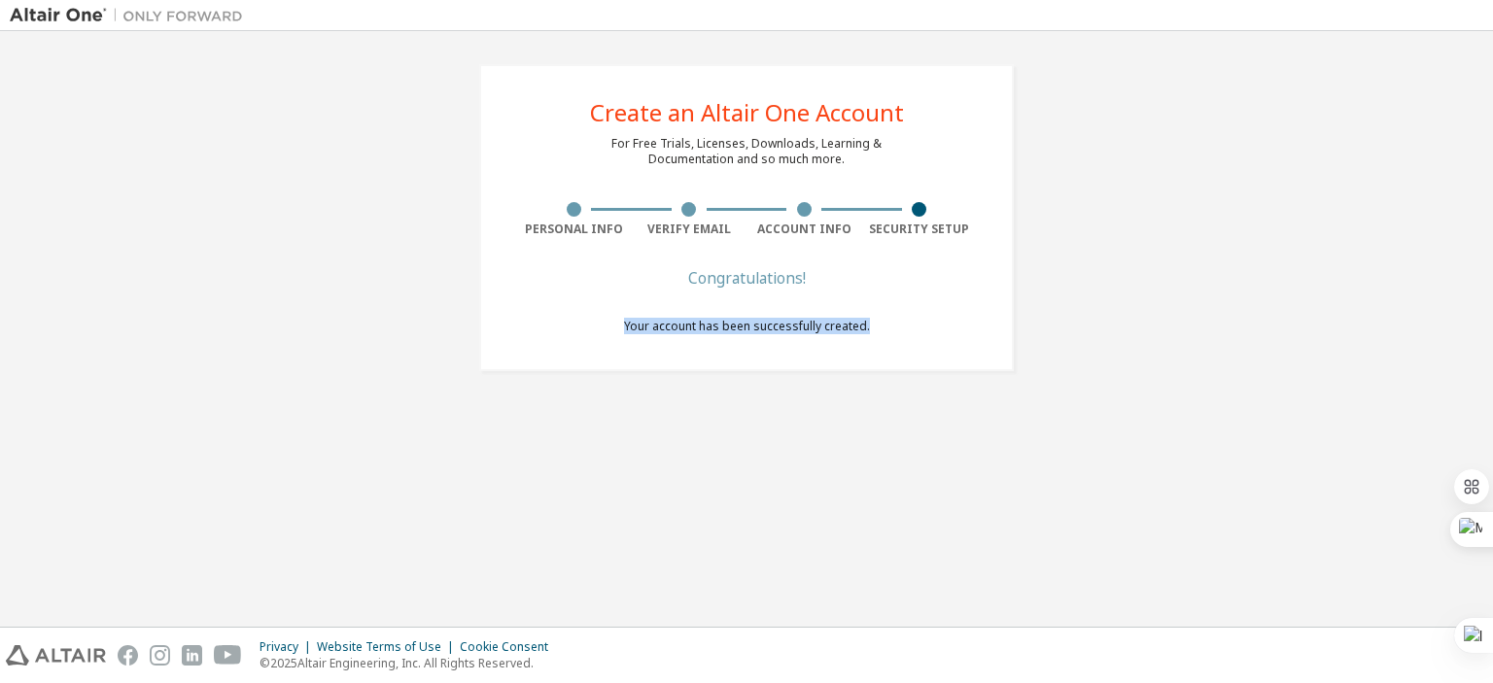
drag, startPoint x: 869, startPoint y: 329, endPoint x: 599, endPoint y: 318, distance: 270.5
click at [599, 318] on div "Create an Altair One Account For Free Trials, Licenses, Downloads, Learning & D…" at bounding box center [746, 217] width 535 height 307
click at [997, 442] on div "Create an Altair One Account For Free Trials, Licenses, Downloads, Learning & D…" at bounding box center [747, 329] width 1474 height 576
click at [902, 204] on div at bounding box center [920, 209] width 116 height 15
click at [911, 209] on div at bounding box center [920, 209] width 116 height 15
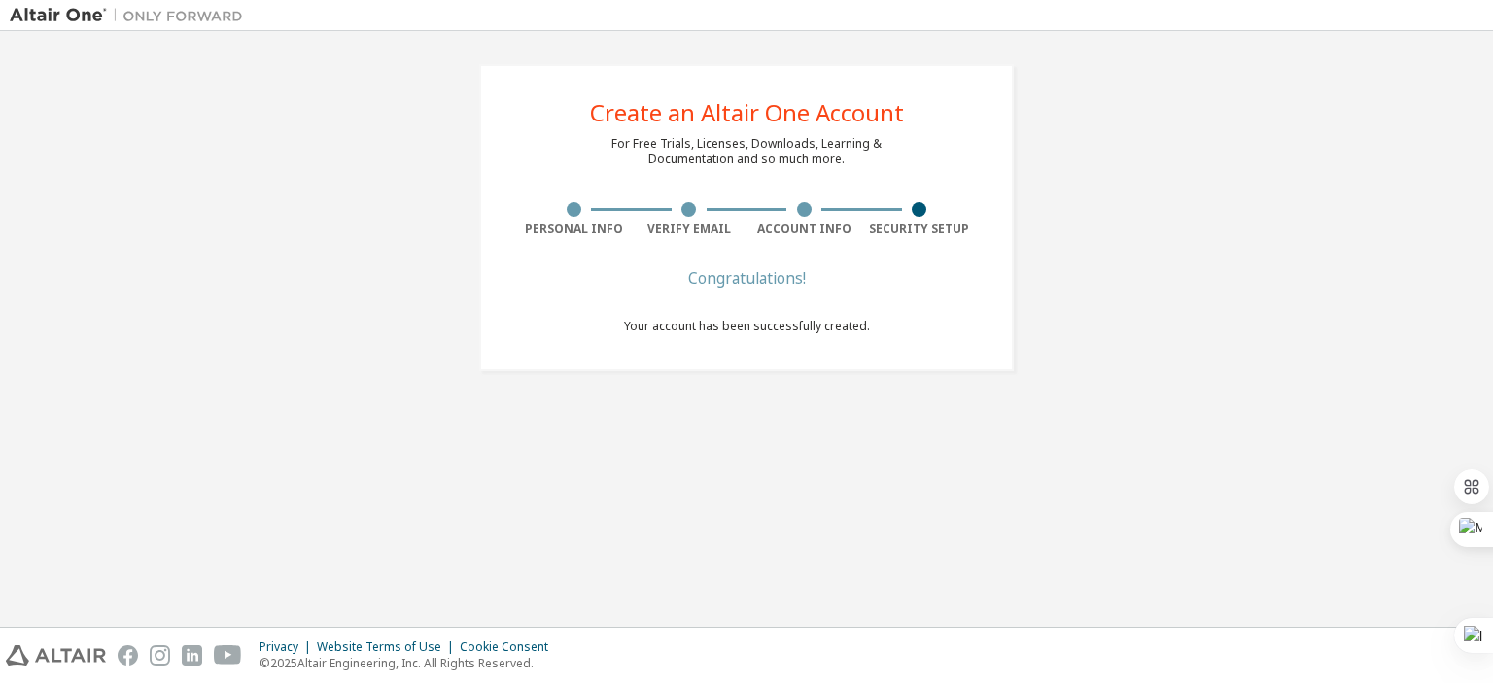
click at [780, 216] on div at bounding box center [805, 209] width 116 height 15
click at [719, 222] on div "Verify Email" at bounding box center [690, 230] width 116 height 16
